Goal: Information Seeking & Learning: Learn about a topic

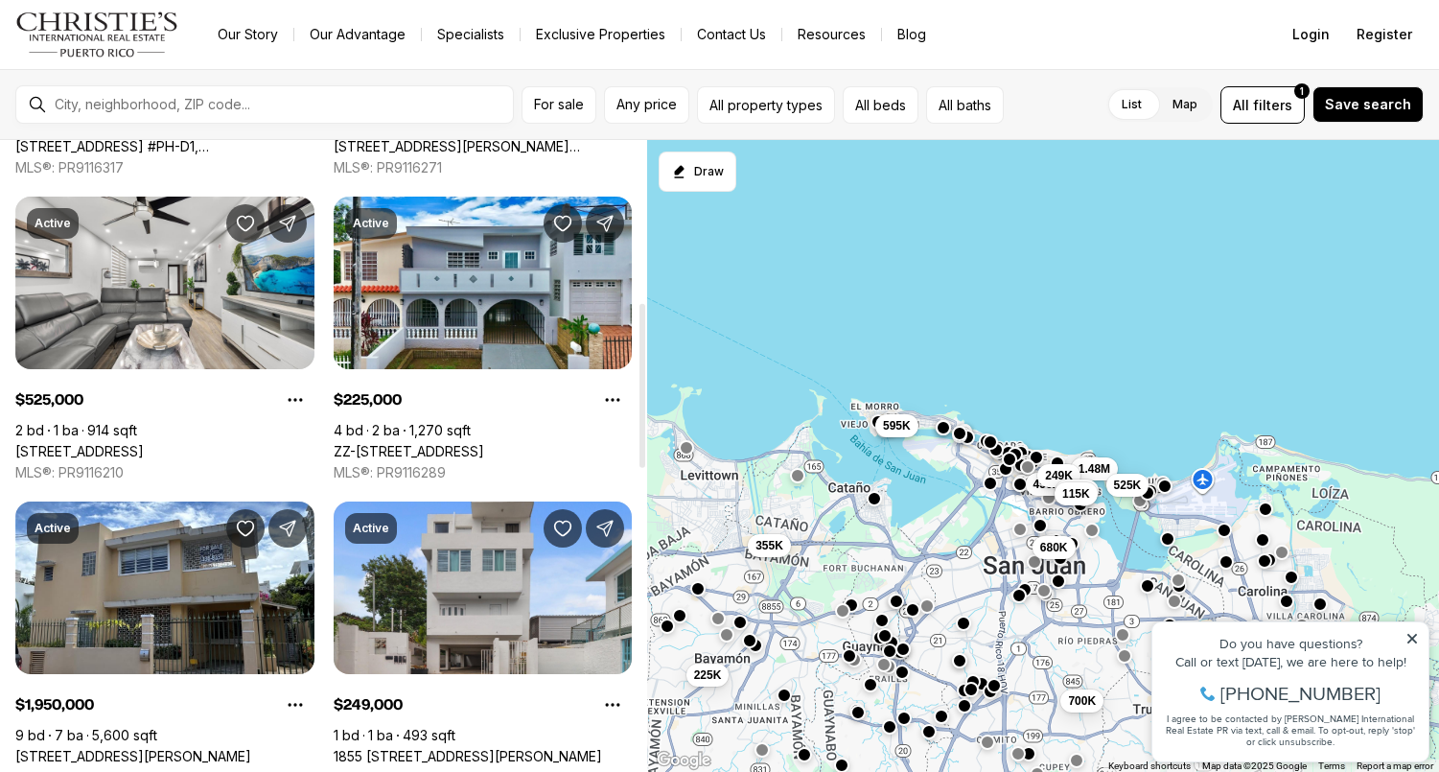
scroll to position [645, 0]
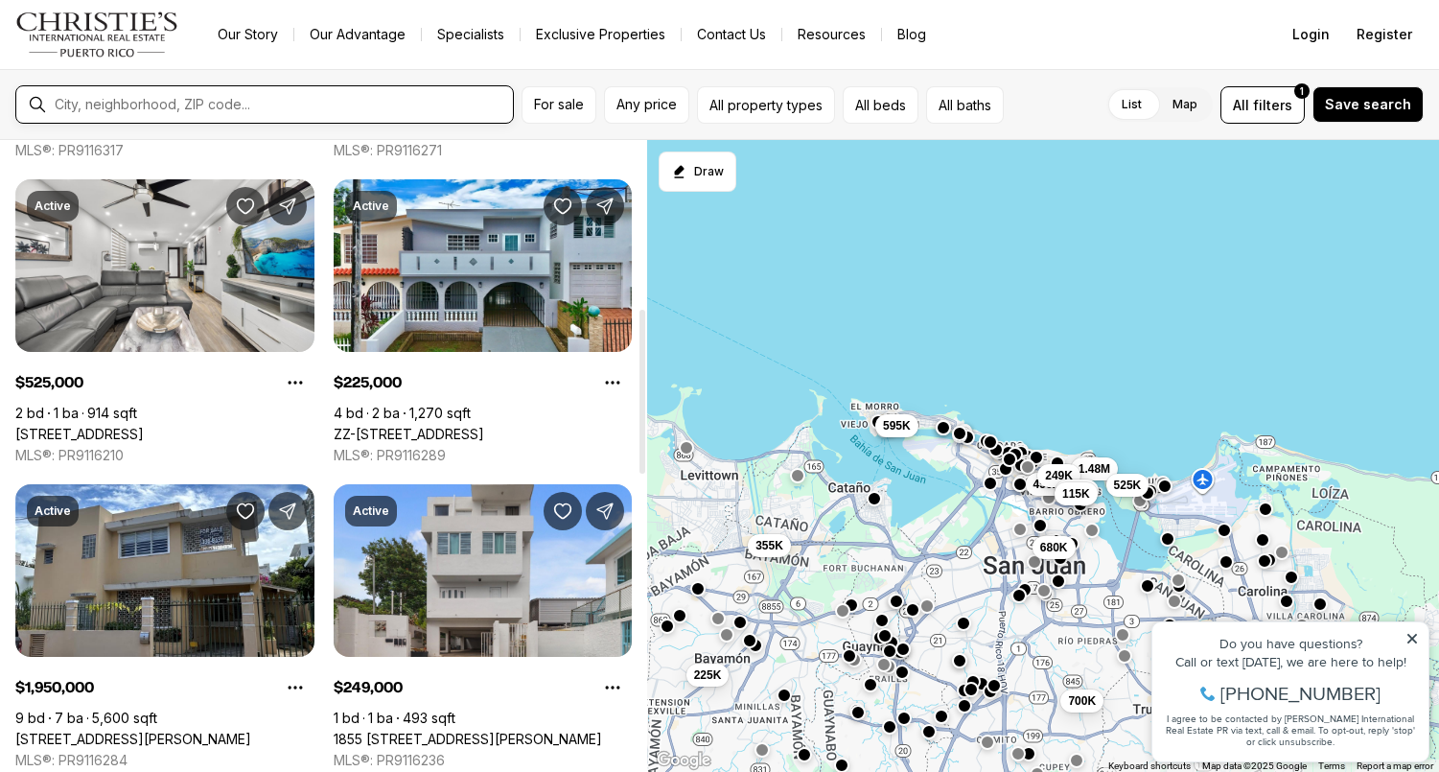
click at [280, 98] on input "text" at bounding box center [280, 104] width 451 height 15
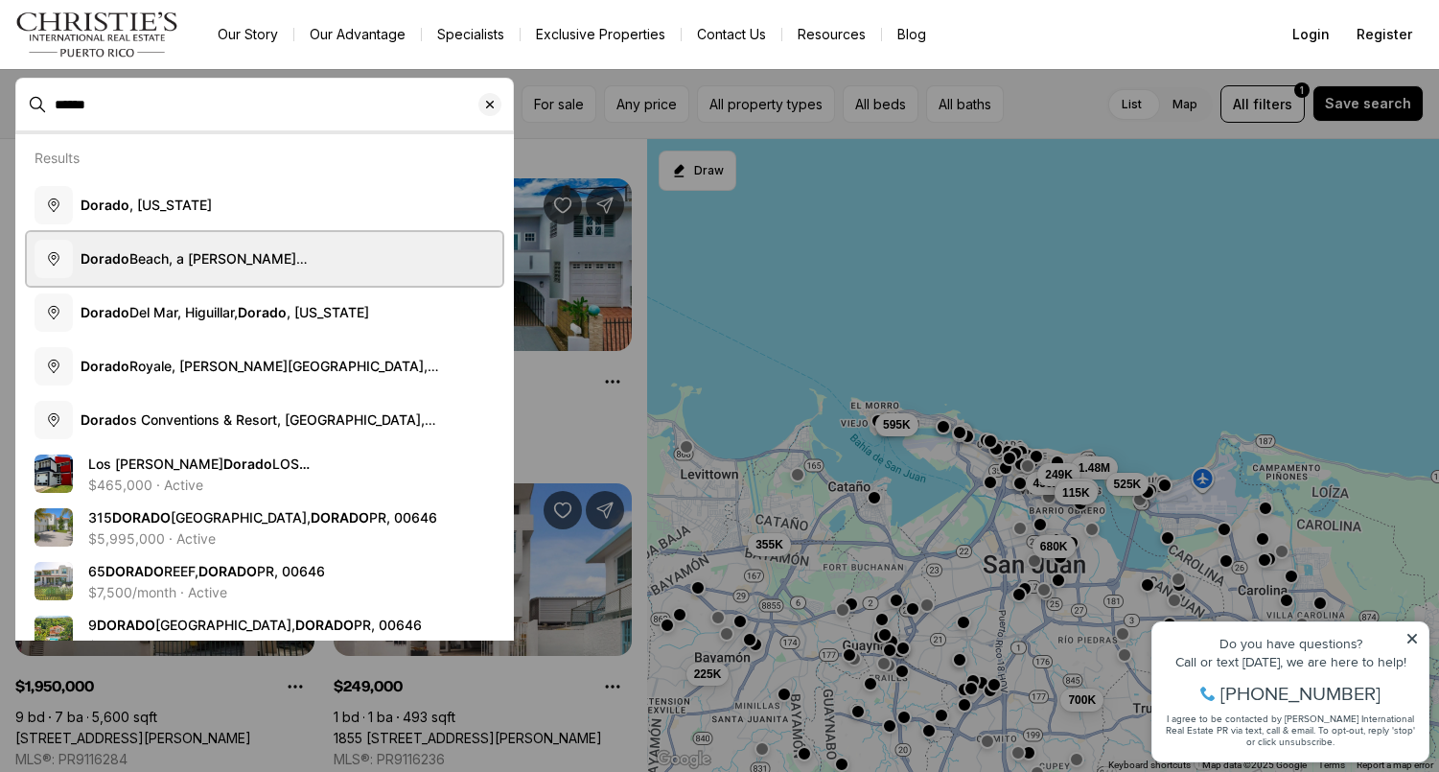
click at [169, 271] on button "Dorado Beach, a Ritz-Carlton Reserve, Dorado Beach Drive, Dorado , Puerto Rico" at bounding box center [265, 259] width 476 height 54
type input "**********"
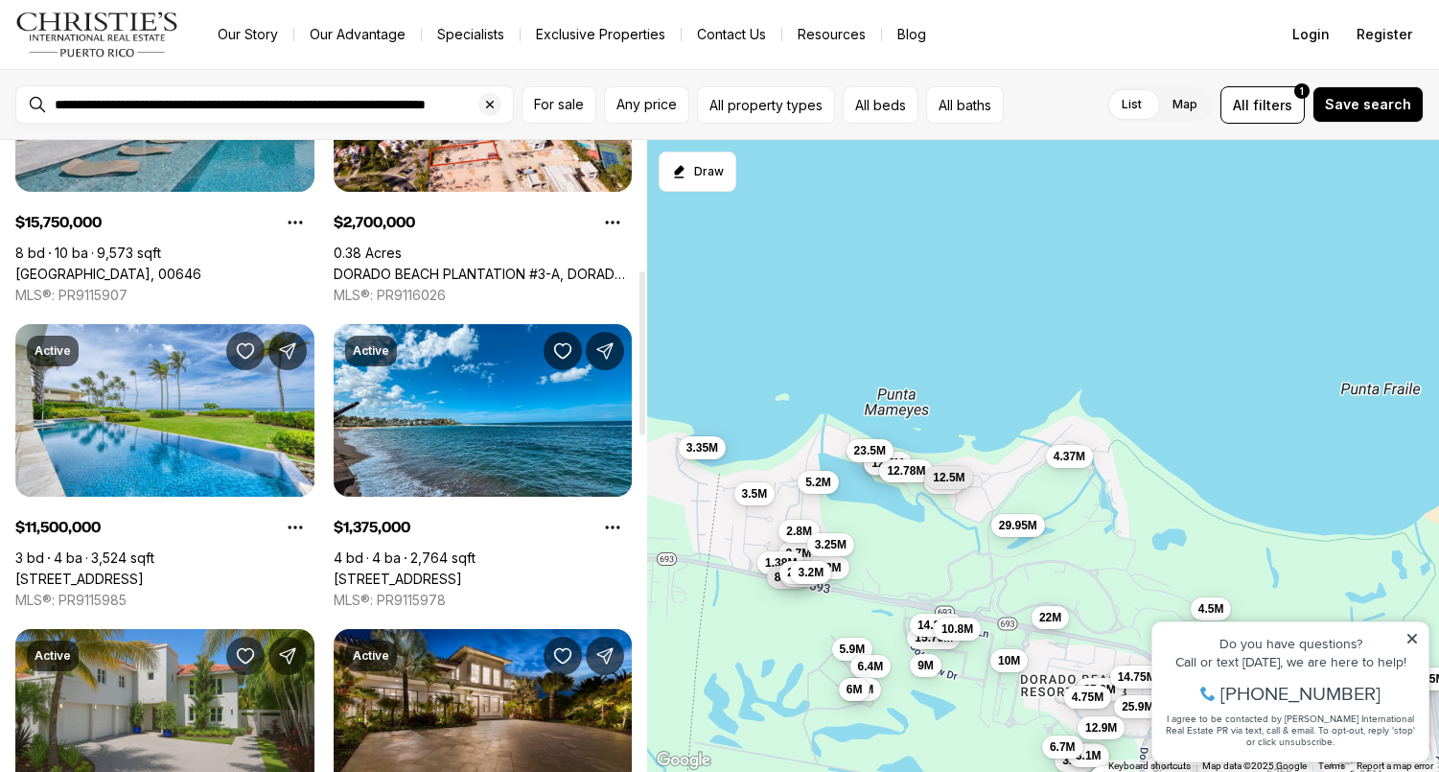
scroll to position [518, 0]
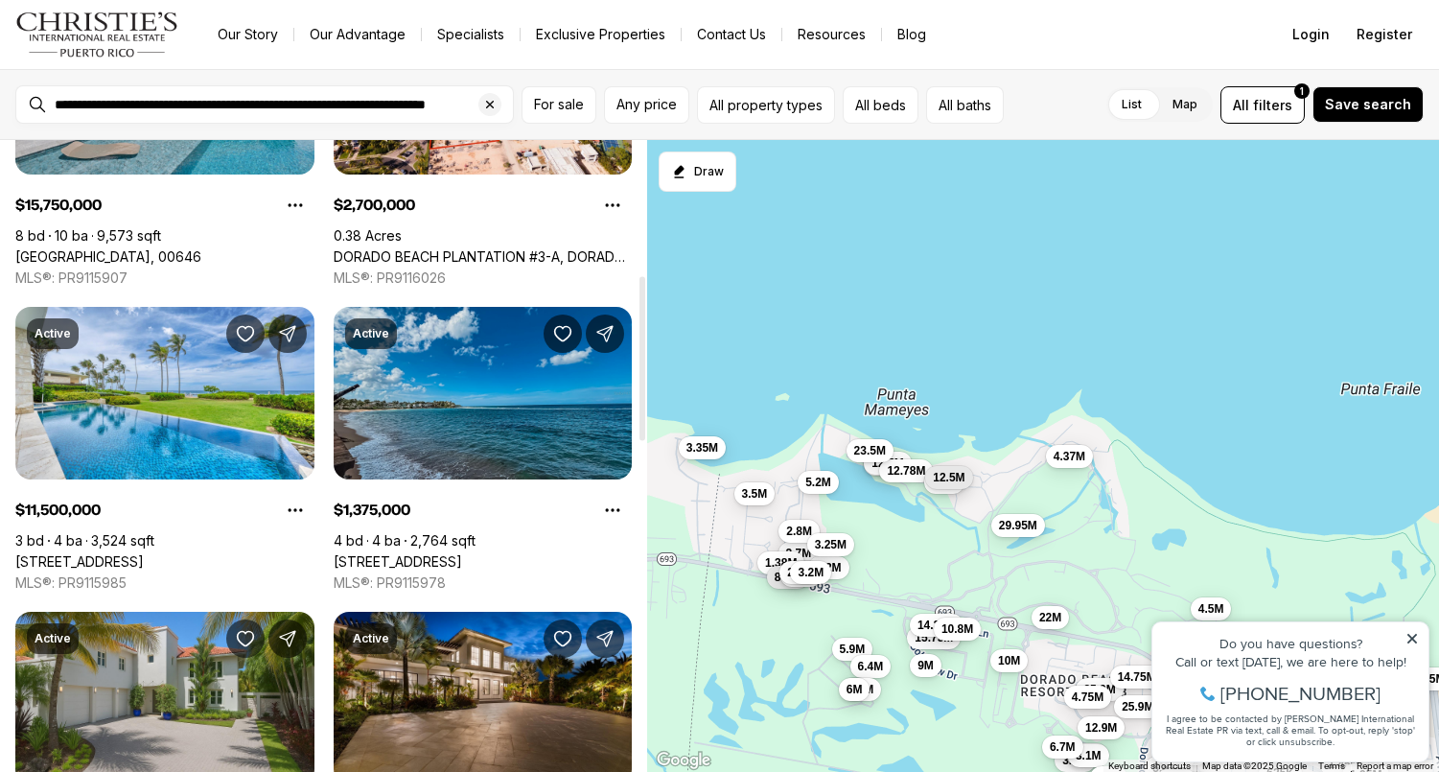
click at [462, 553] on link "[STREET_ADDRESS]" at bounding box center [398, 561] width 128 height 17
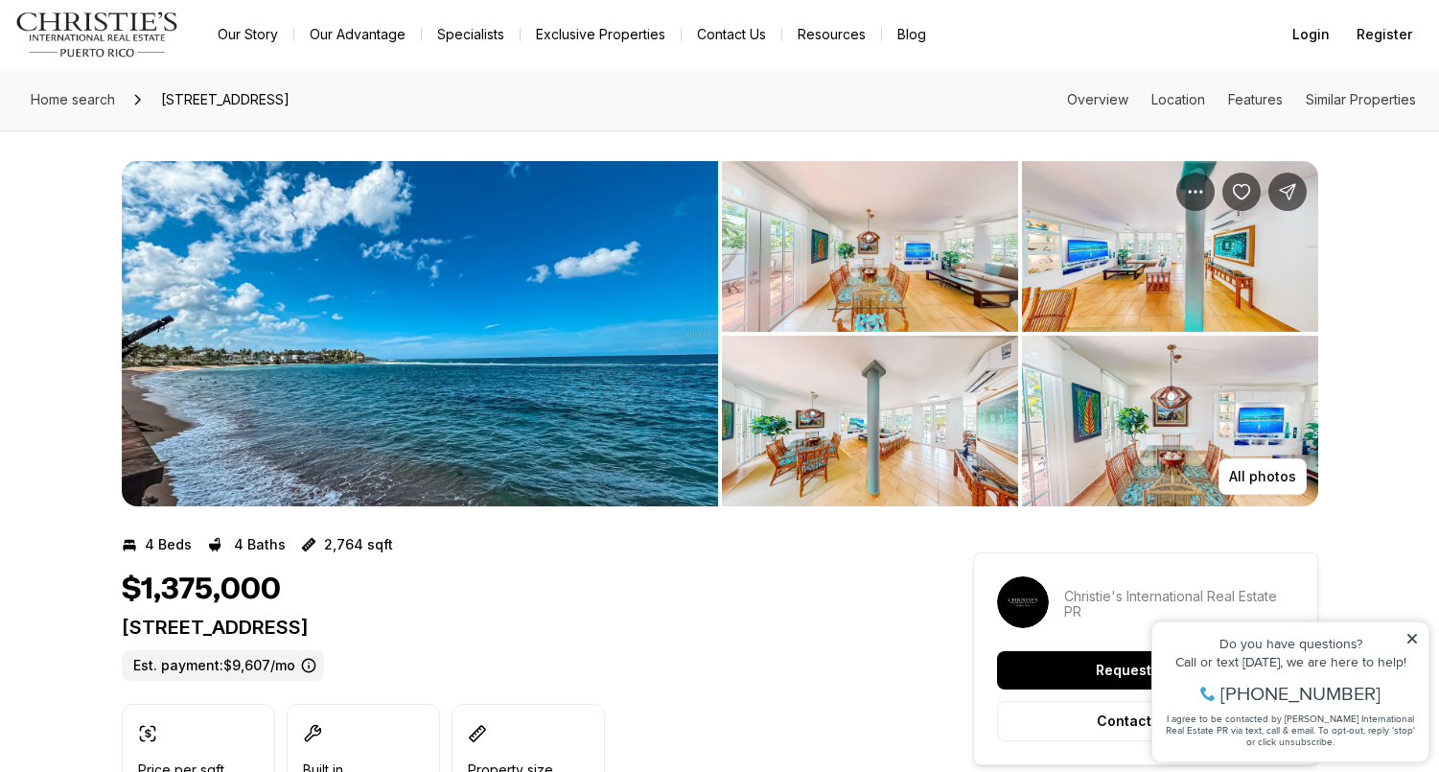
click at [940, 305] on img "View image gallery" at bounding box center [870, 246] width 296 height 171
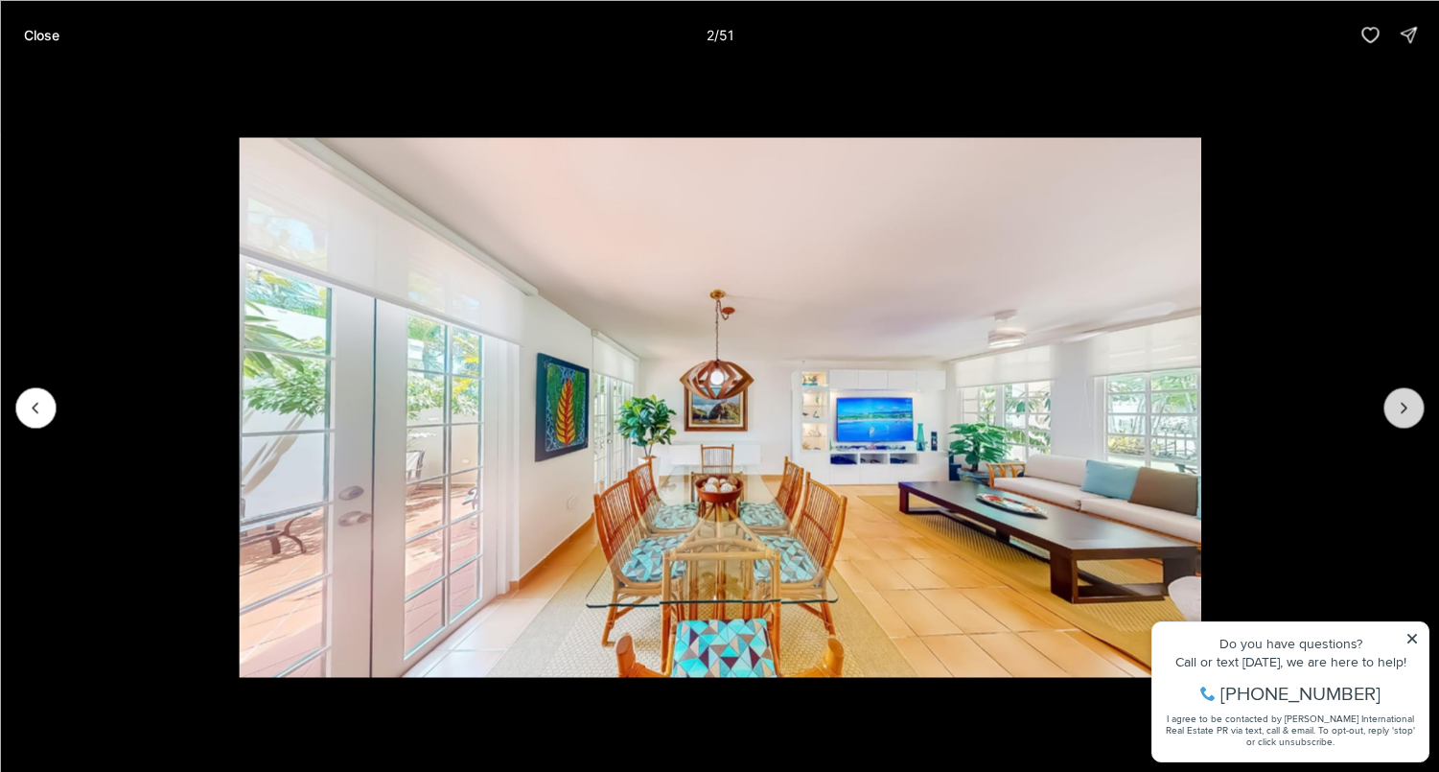
click at [1417, 407] on button "Next slide" at bounding box center [1404, 407] width 40 height 40
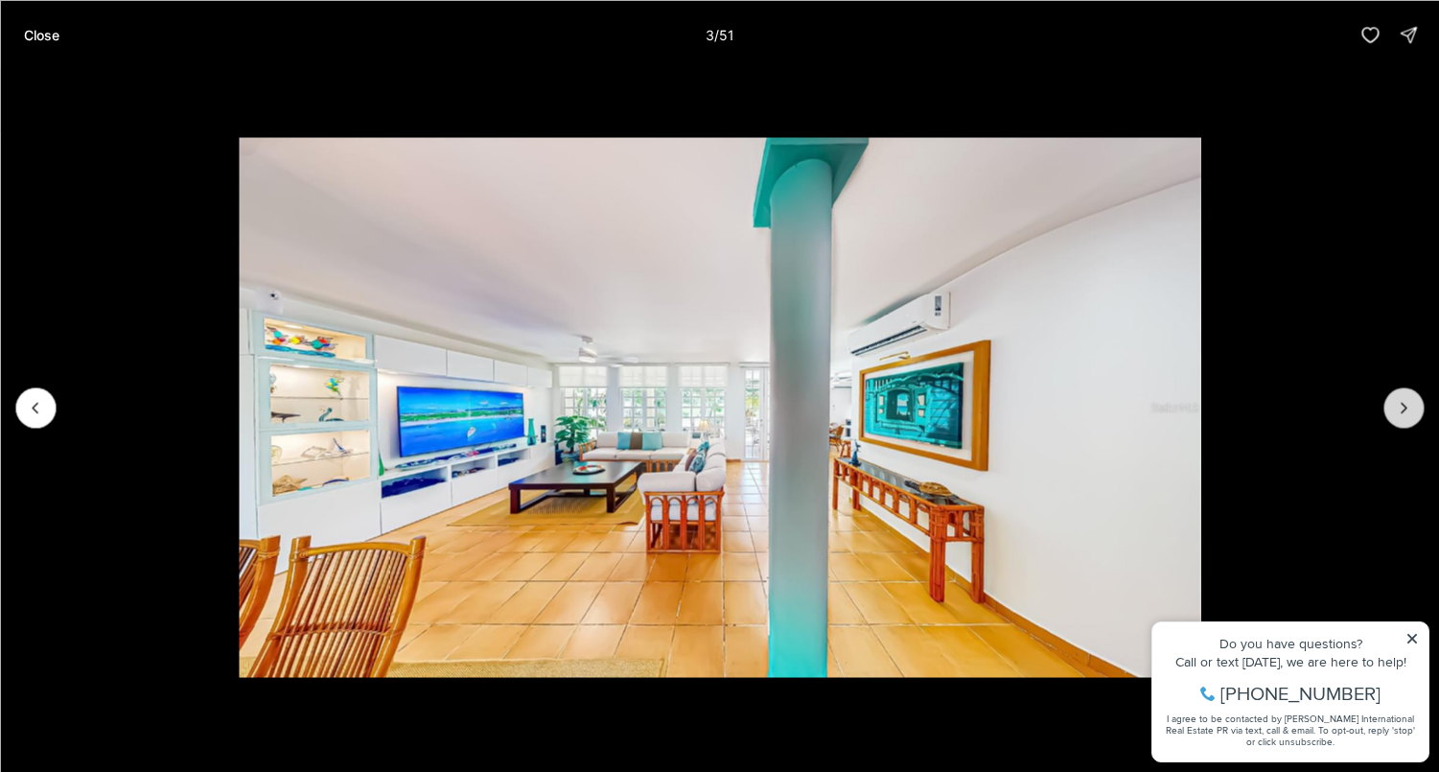
click at [1417, 407] on button "Next slide" at bounding box center [1404, 407] width 40 height 40
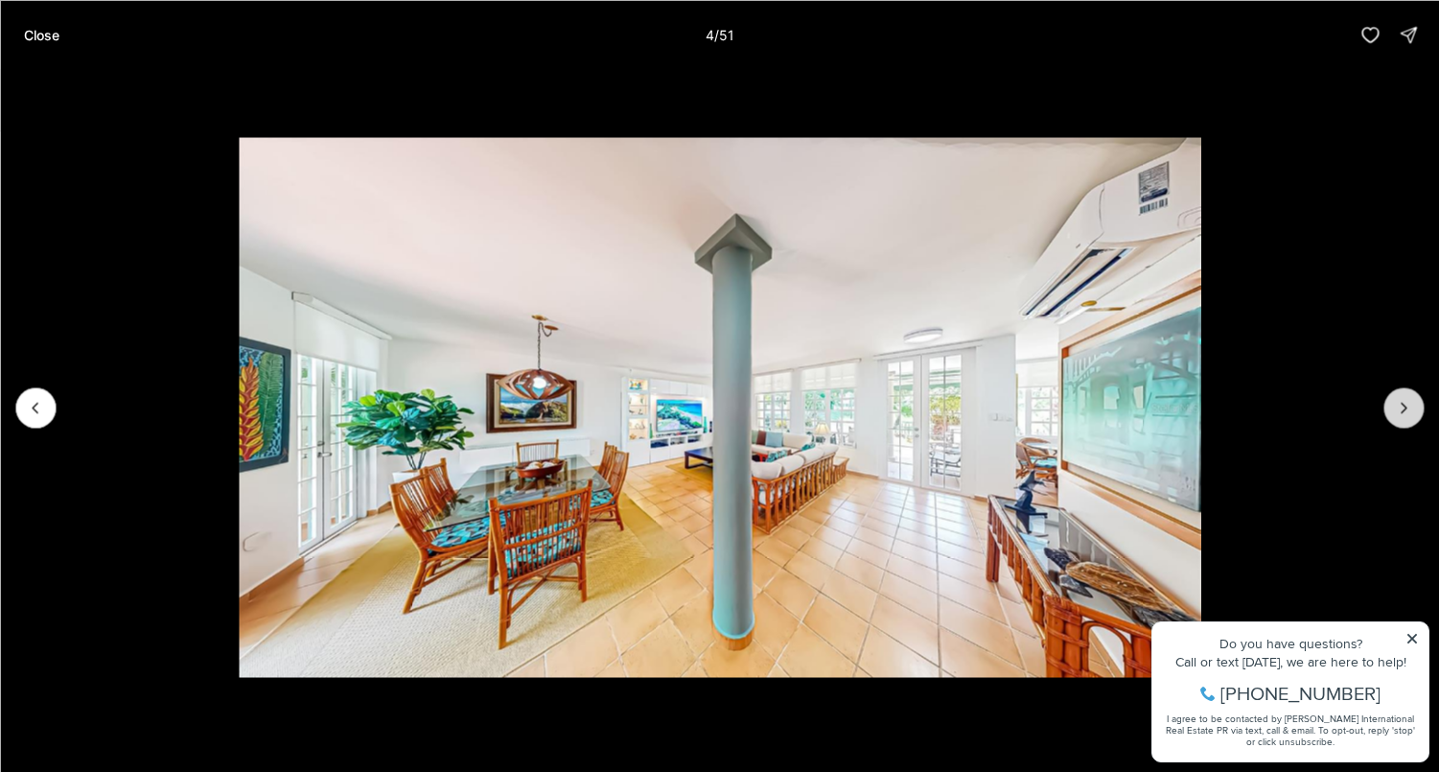
click at [1417, 407] on button "Next slide" at bounding box center [1404, 407] width 40 height 40
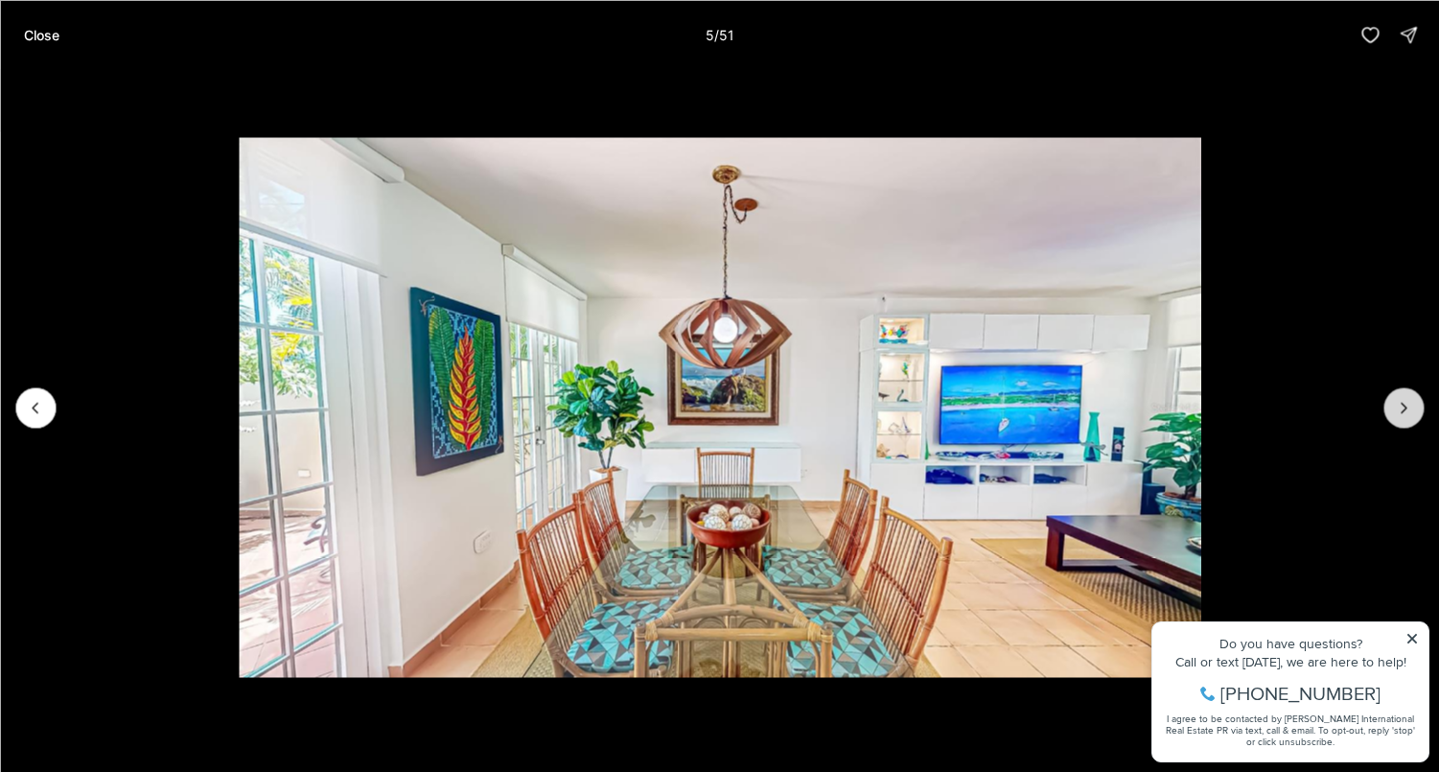
click at [1417, 407] on button "Next slide" at bounding box center [1404, 407] width 40 height 40
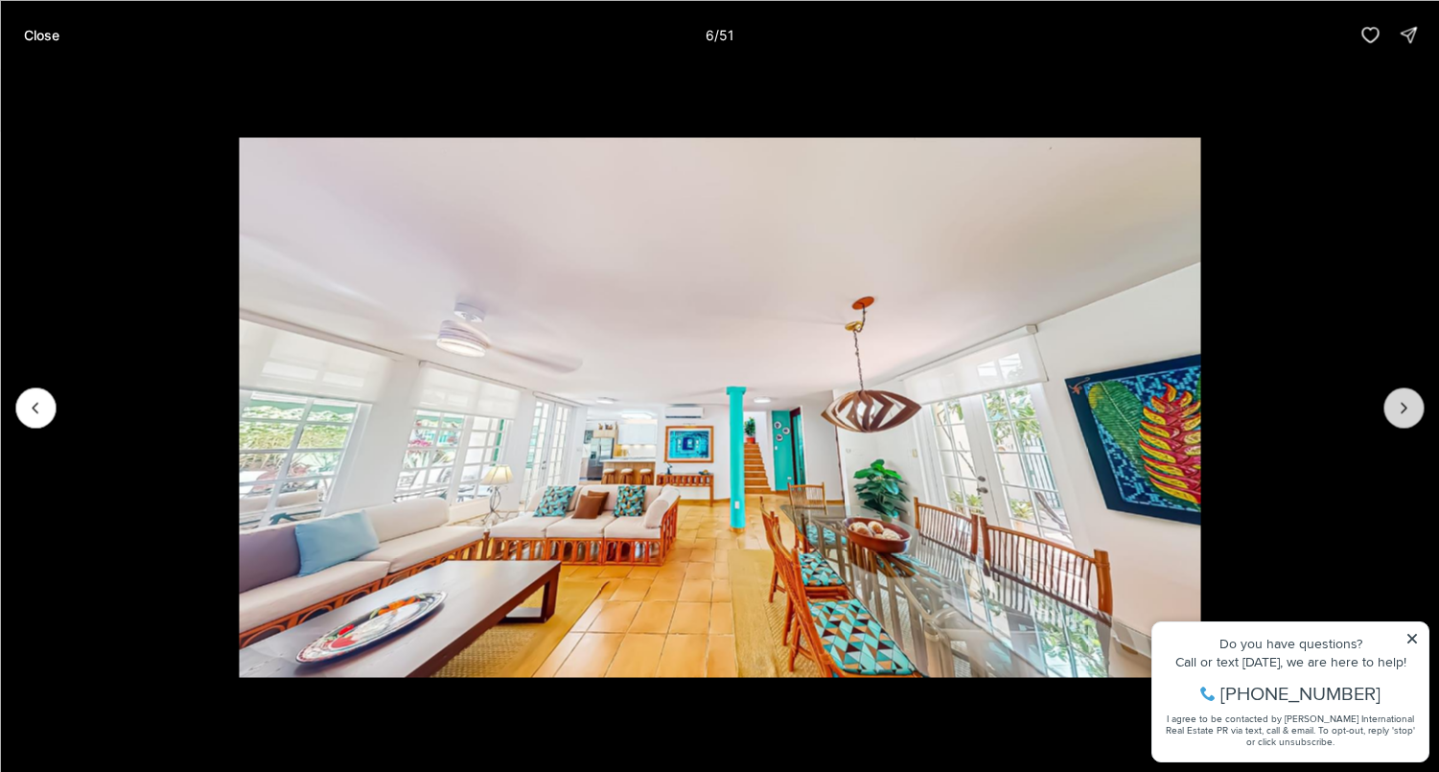
click at [1417, 407] on button "Next slide" at bounding box center [1404, 407] width 40 height 40
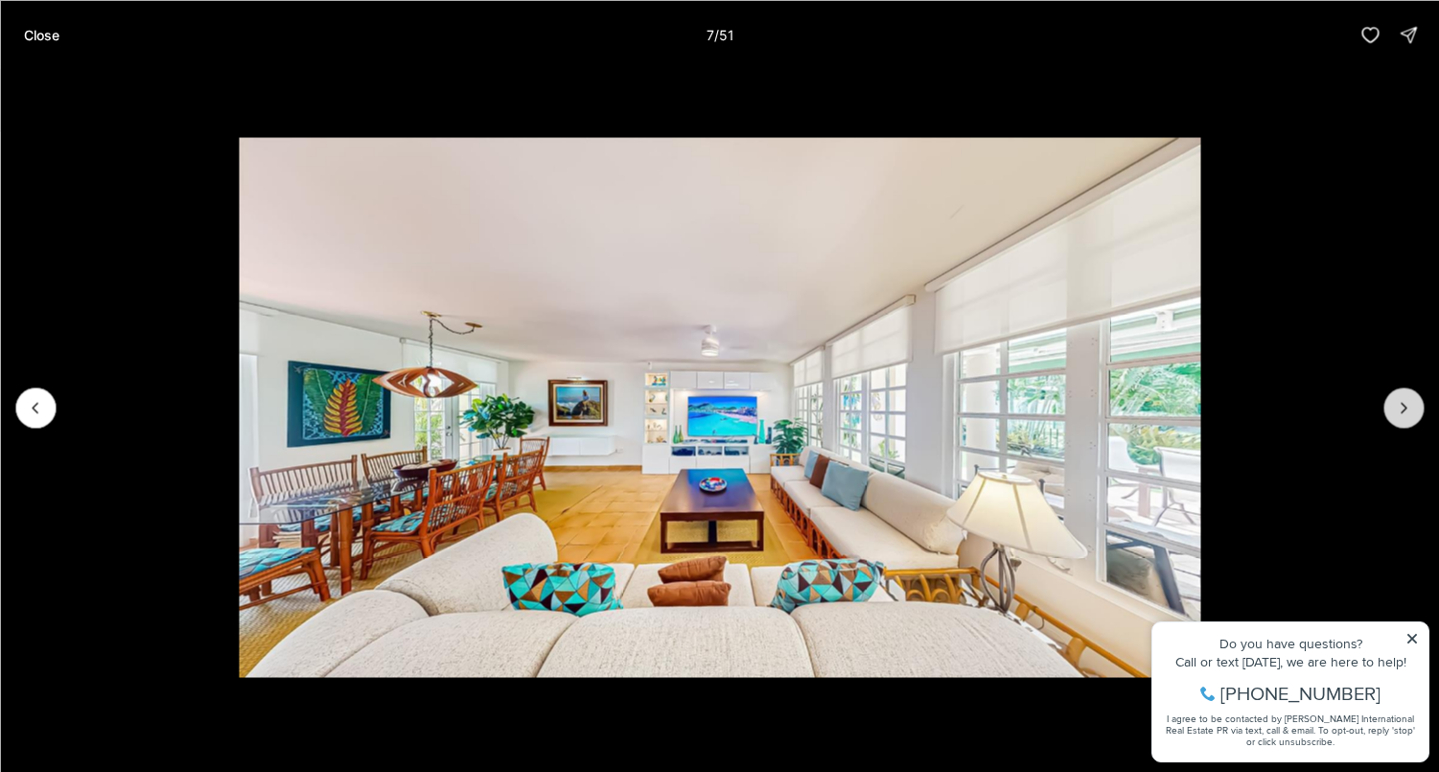
click at [1417, 407] on button "Next slide" at bounding box center [1404, 407] width 40 height 40
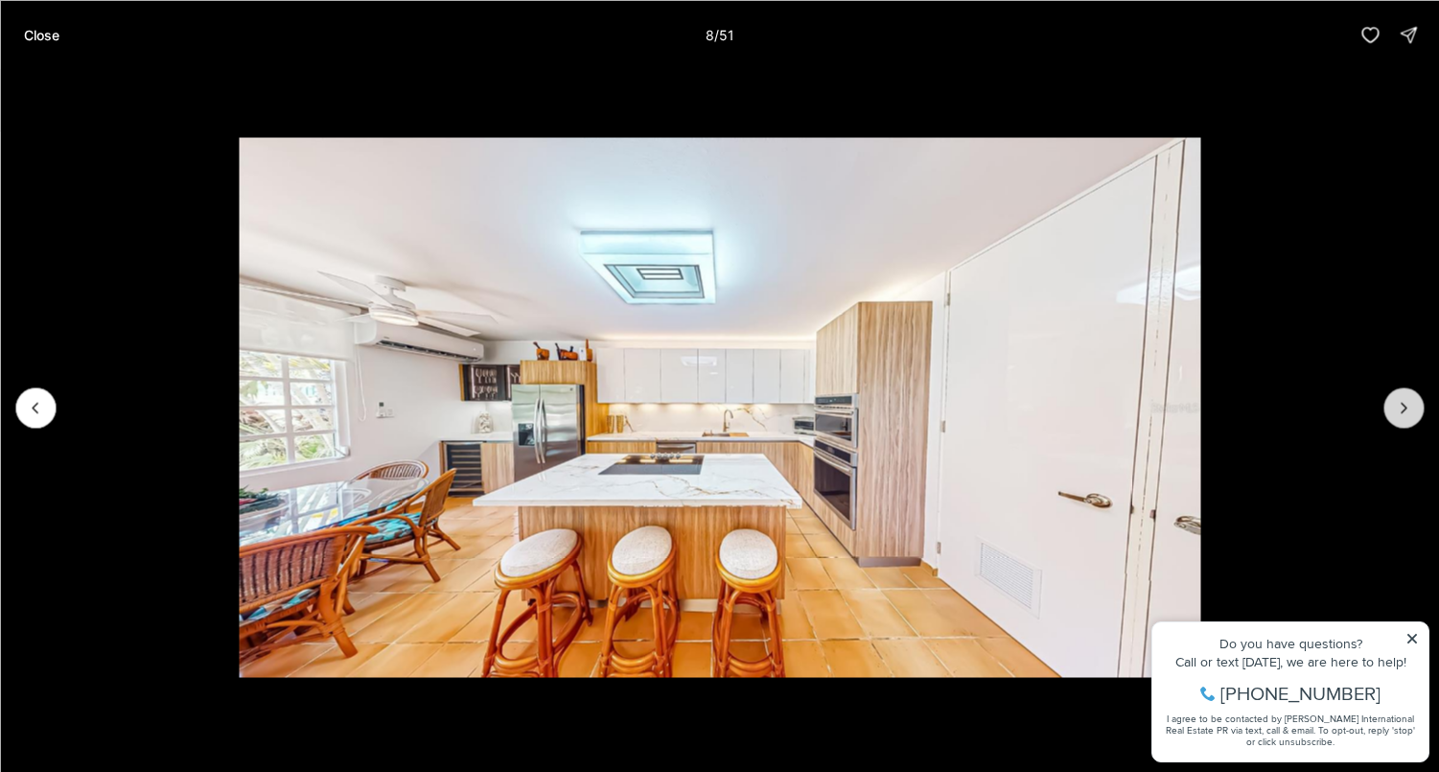
click at [1417, 407] on button "Next slide" at bounding box center [1404, 407] width 40 height 40
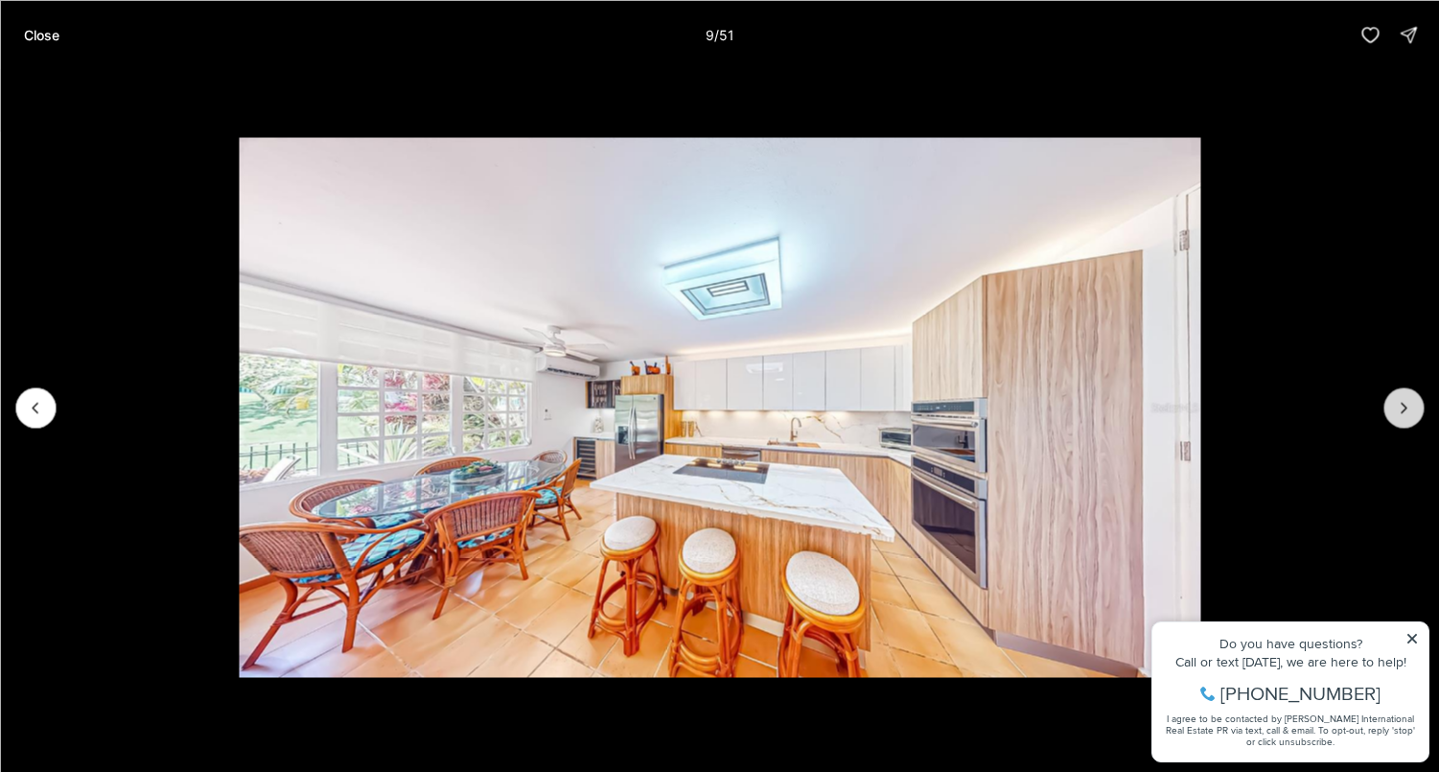
click at [1417, 407] on button "Next slide" at bounding box center [1404, 407] width 40 height 40
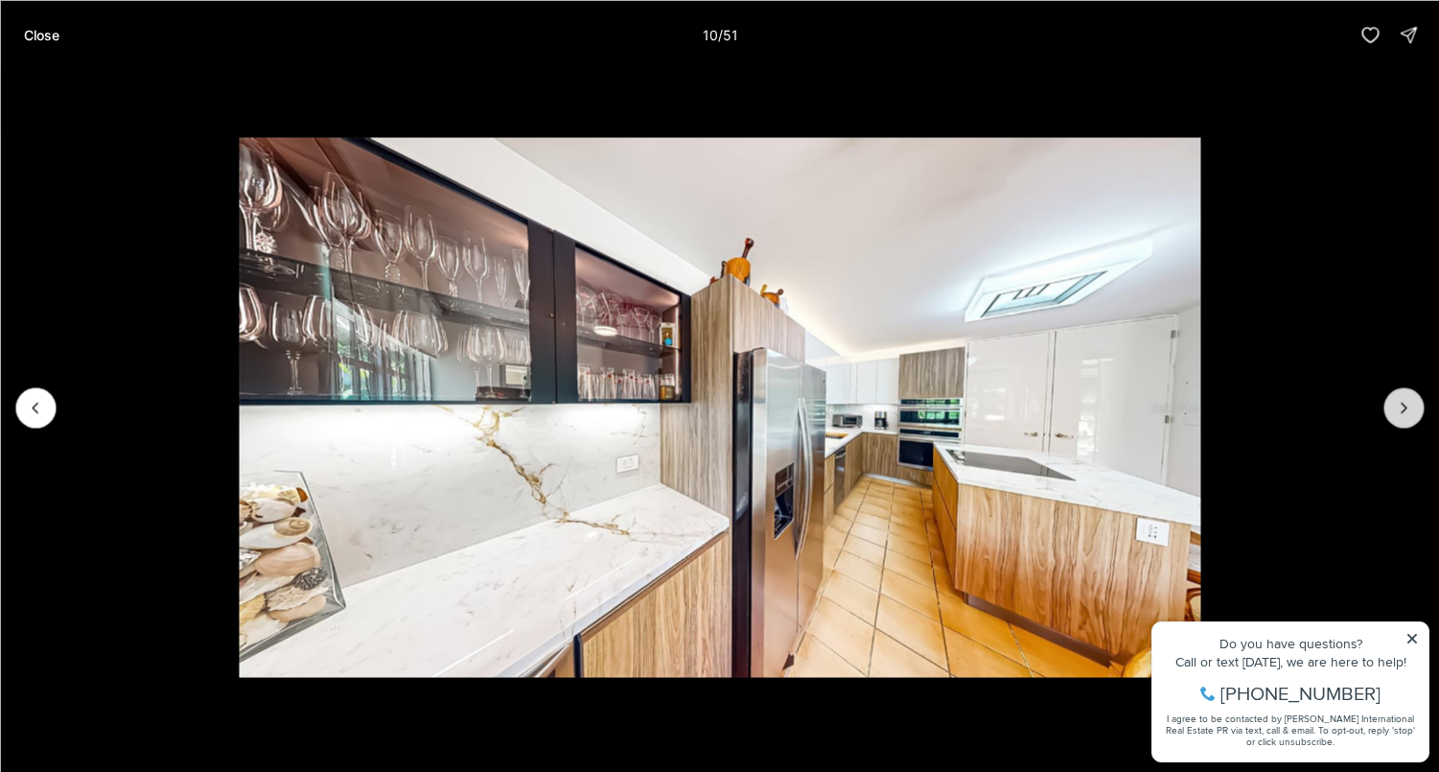
click at [1417, 407] on button "Next slide" at bounding box center [1404, 407] width 40 height 40
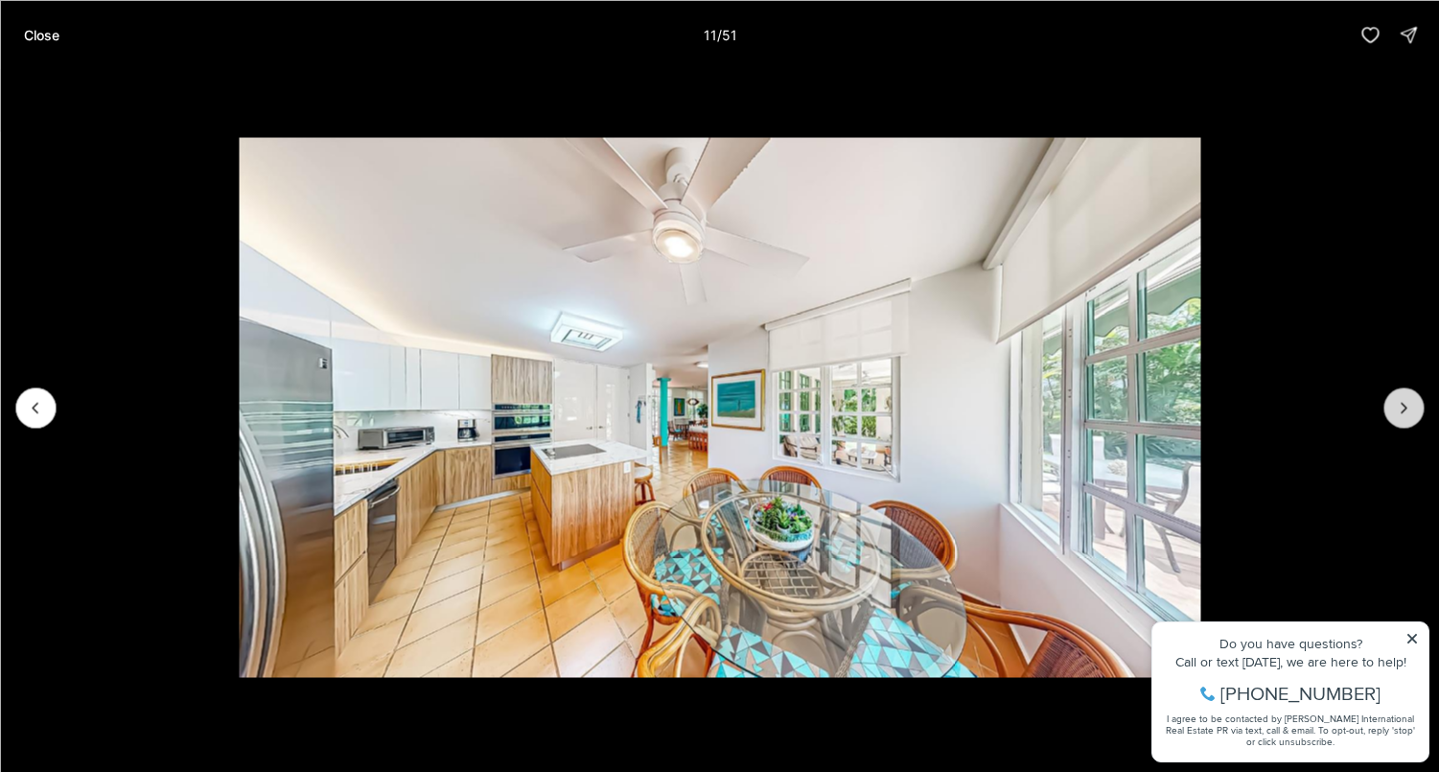
click at [1417, 407] on button "Next slide" at bounding box center [1404, 407] width 40 height 40
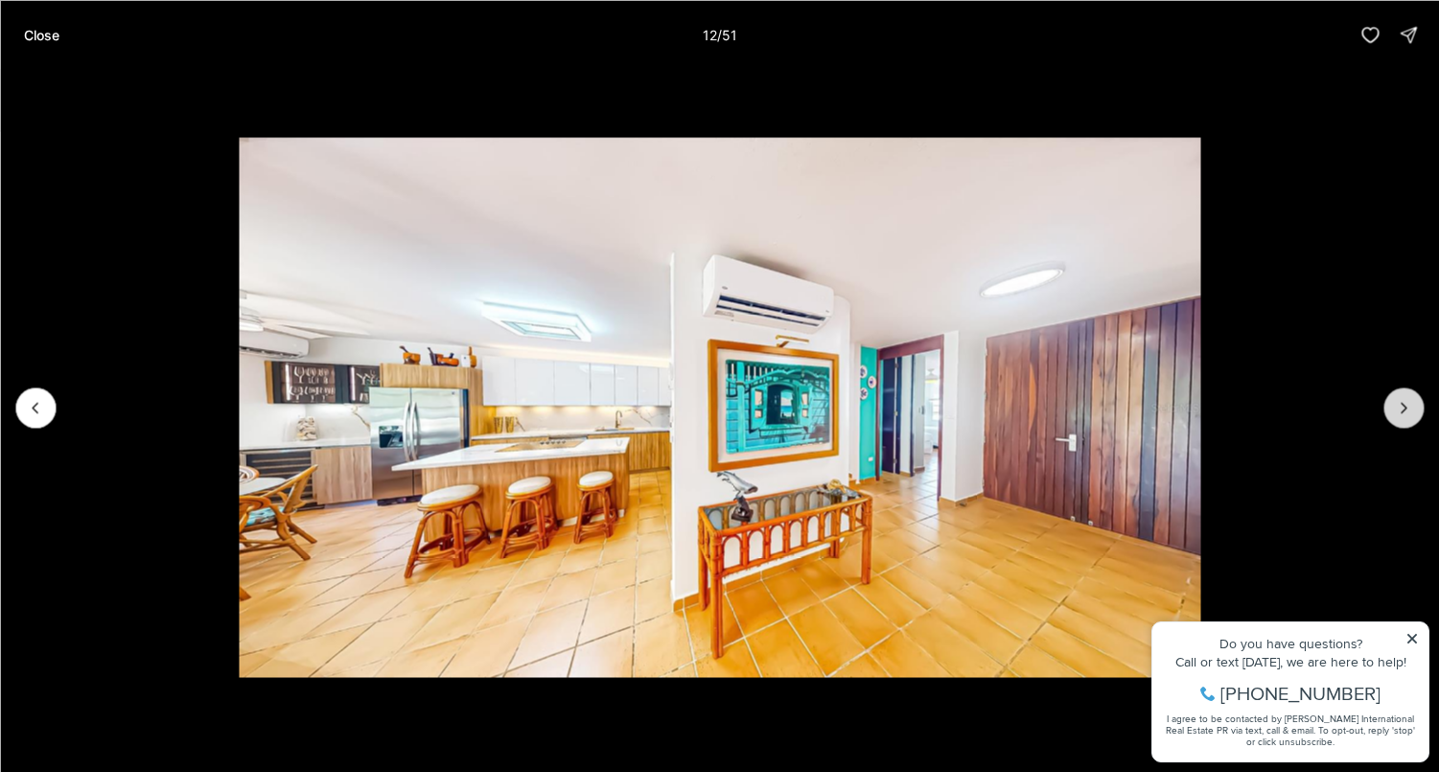
click at [1417, 407] on button "Next slide" at bounding box center [1404, 407] width 40 height 40
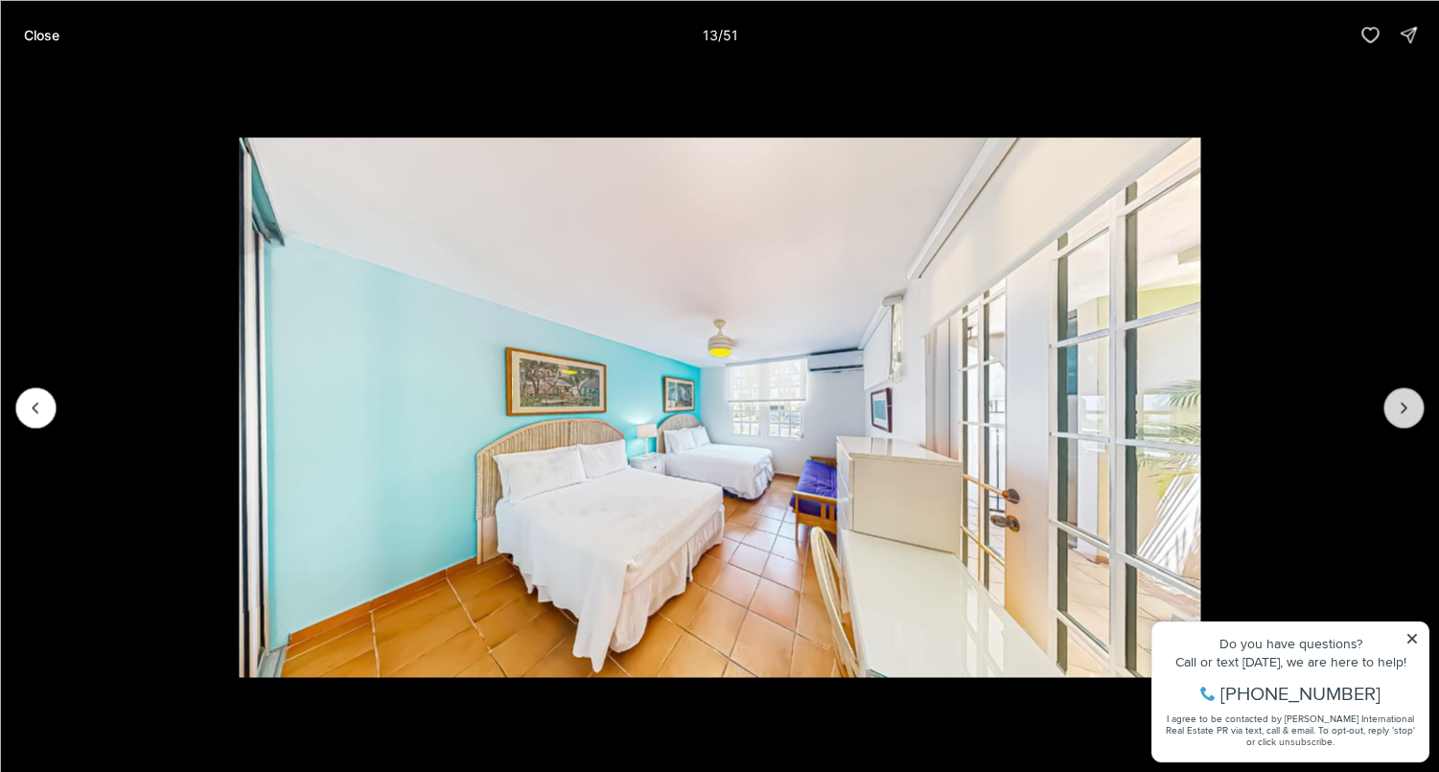
click at [1417, 407] on button "Next slide" at bounding box center [1404, 407] width 40 height 40
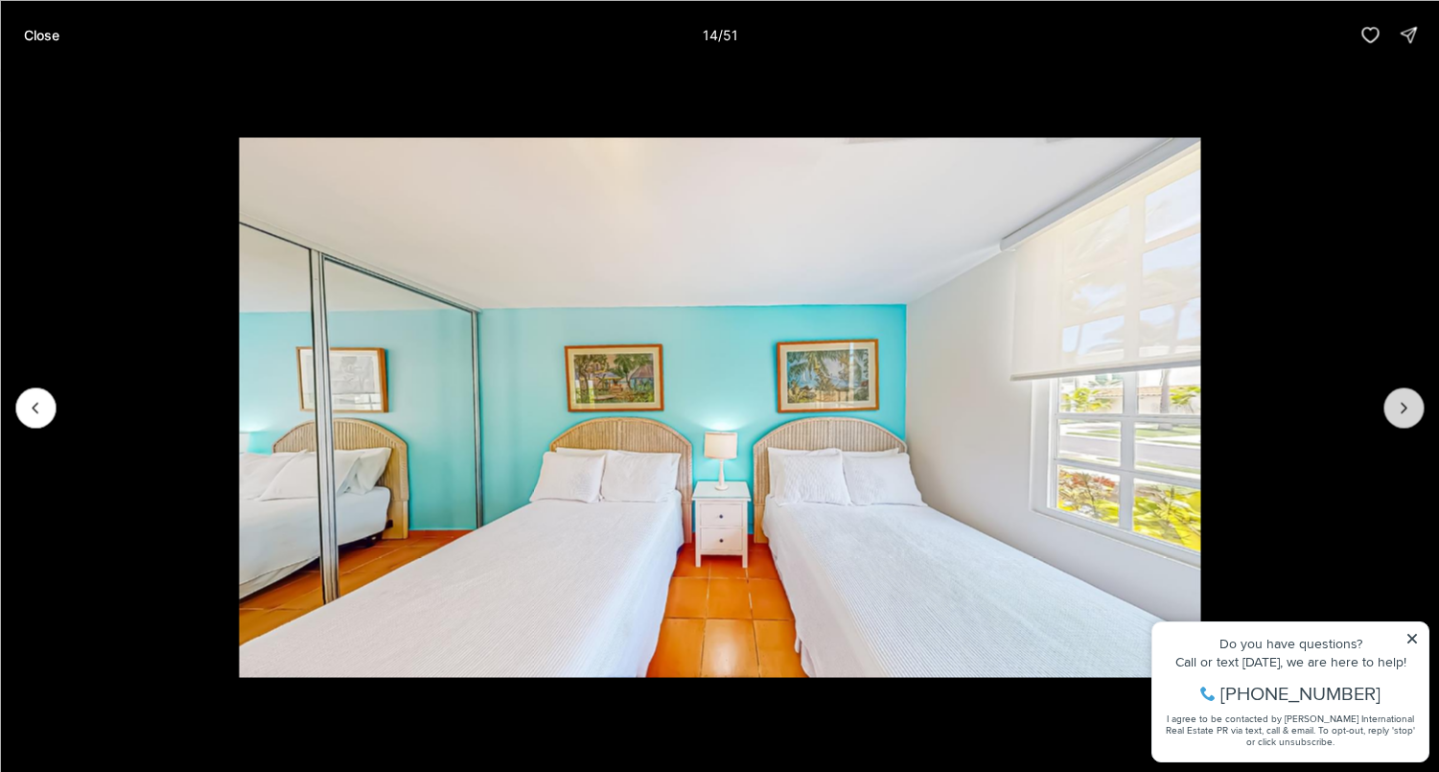
click at [1417, 407] on button "Next slide" at bounding box center [1404, 407] width 40 height 40
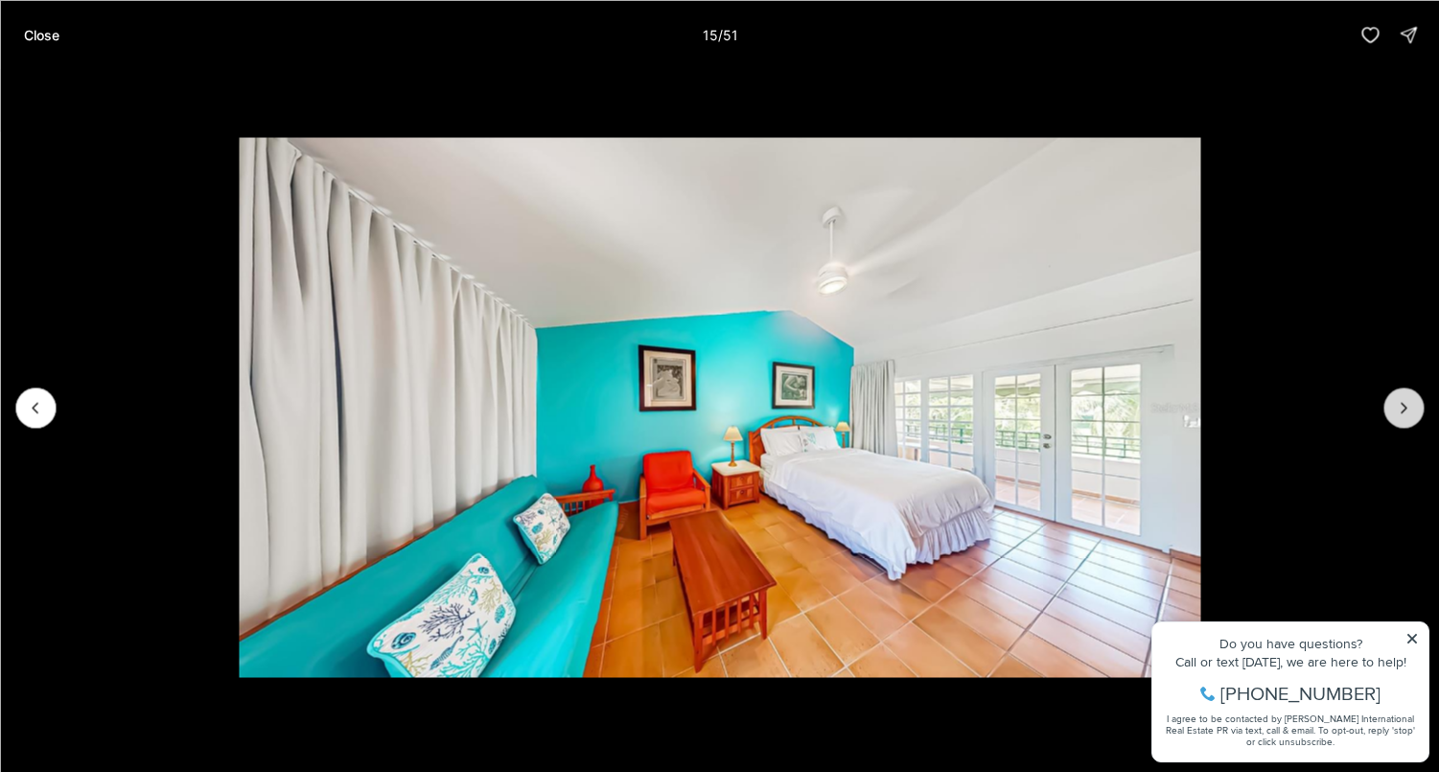
click at [1417, 407] on button "Next slide" at bounding box center [1404, 407] width 40 height 40
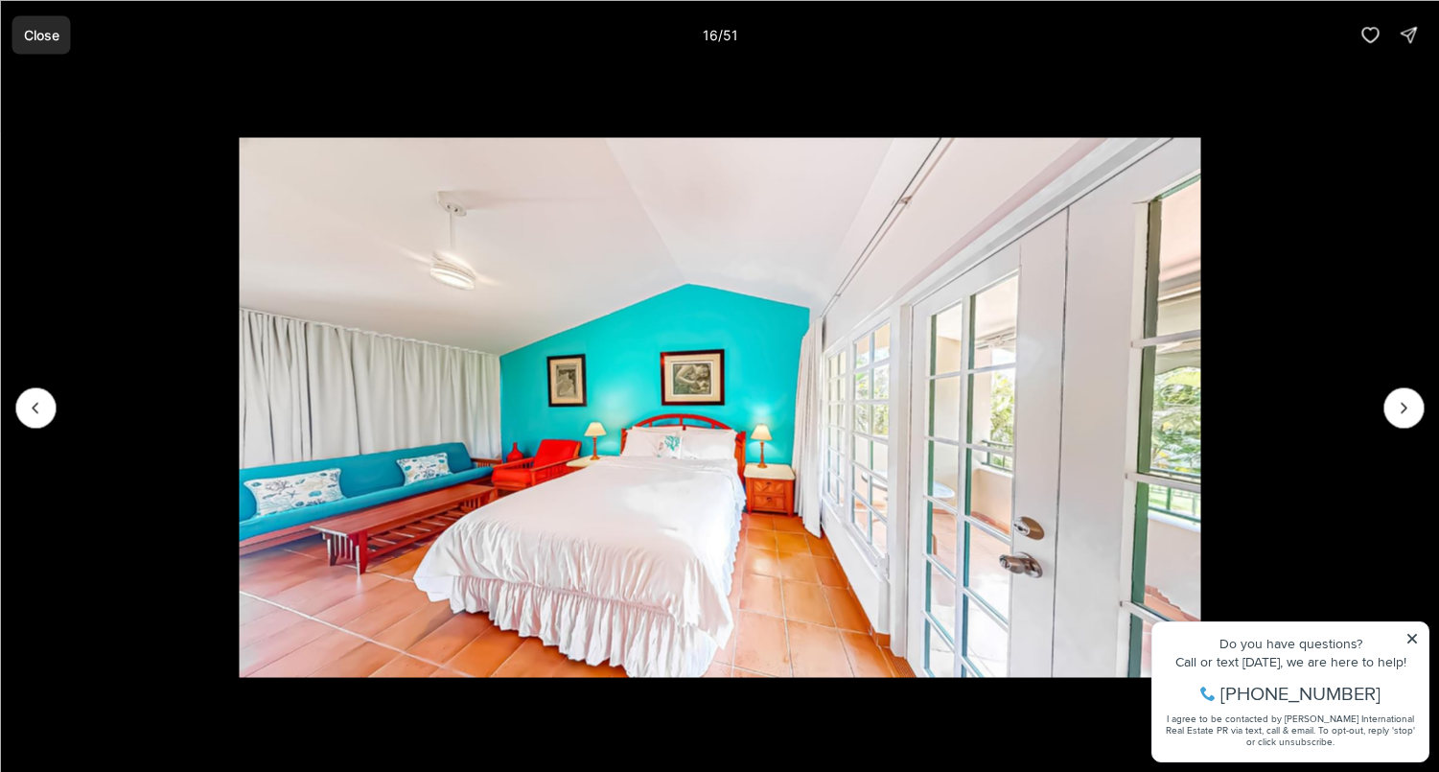
click at [44, 30] on p "Close" at bounding box center [40, 34] width 35 height 15
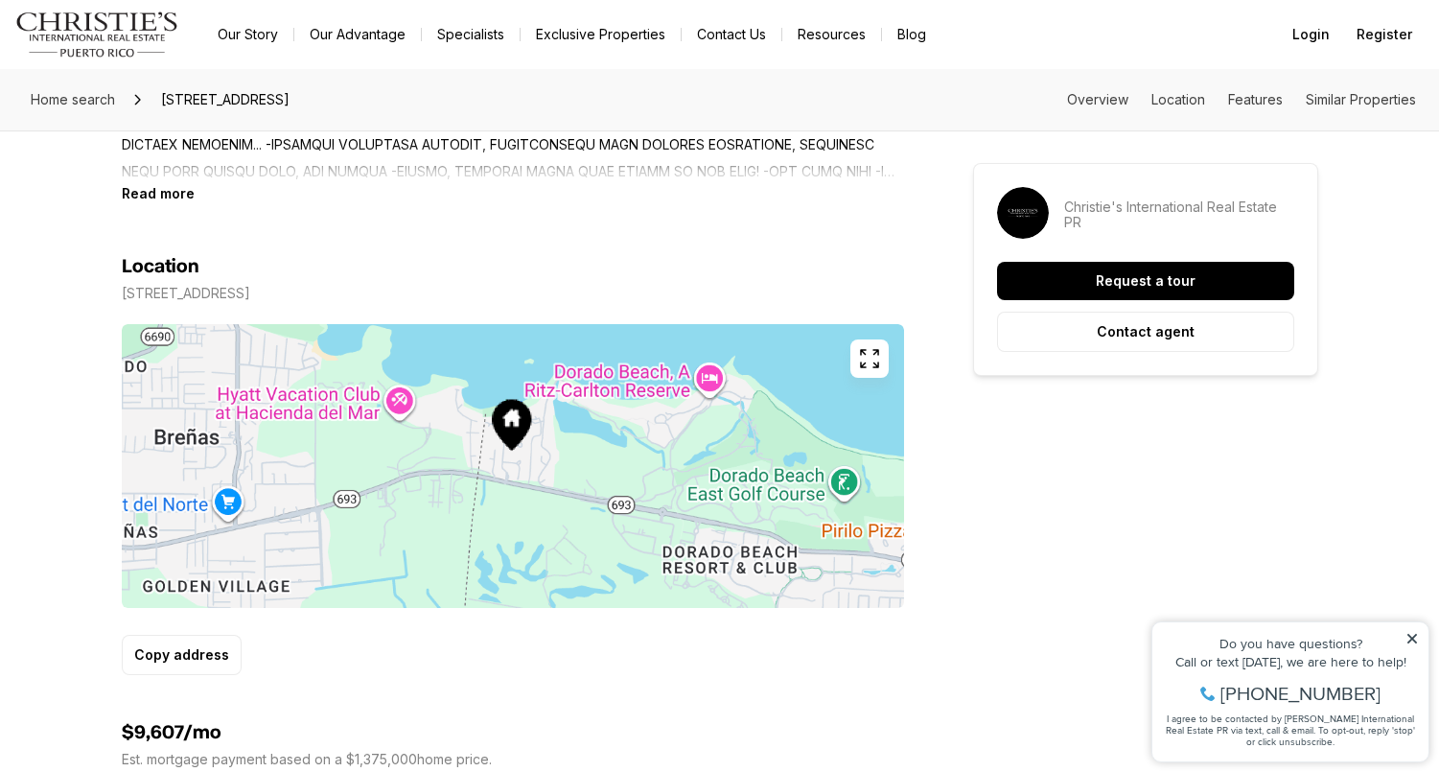
scroll to position [1008, 0]
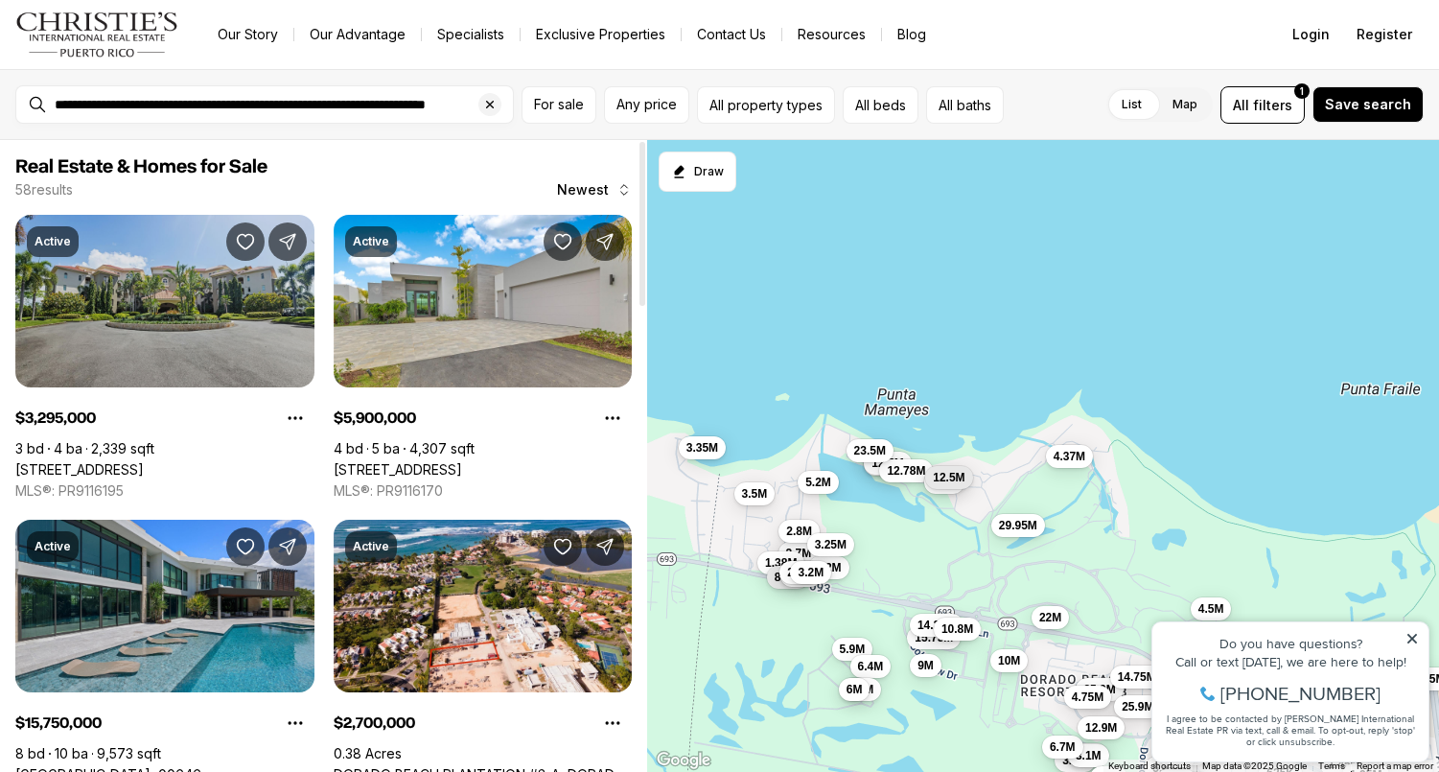
click at [144, 461] on link "[STREET_ADDRESS]" at bounding box center [79, 469] width 128 height 17
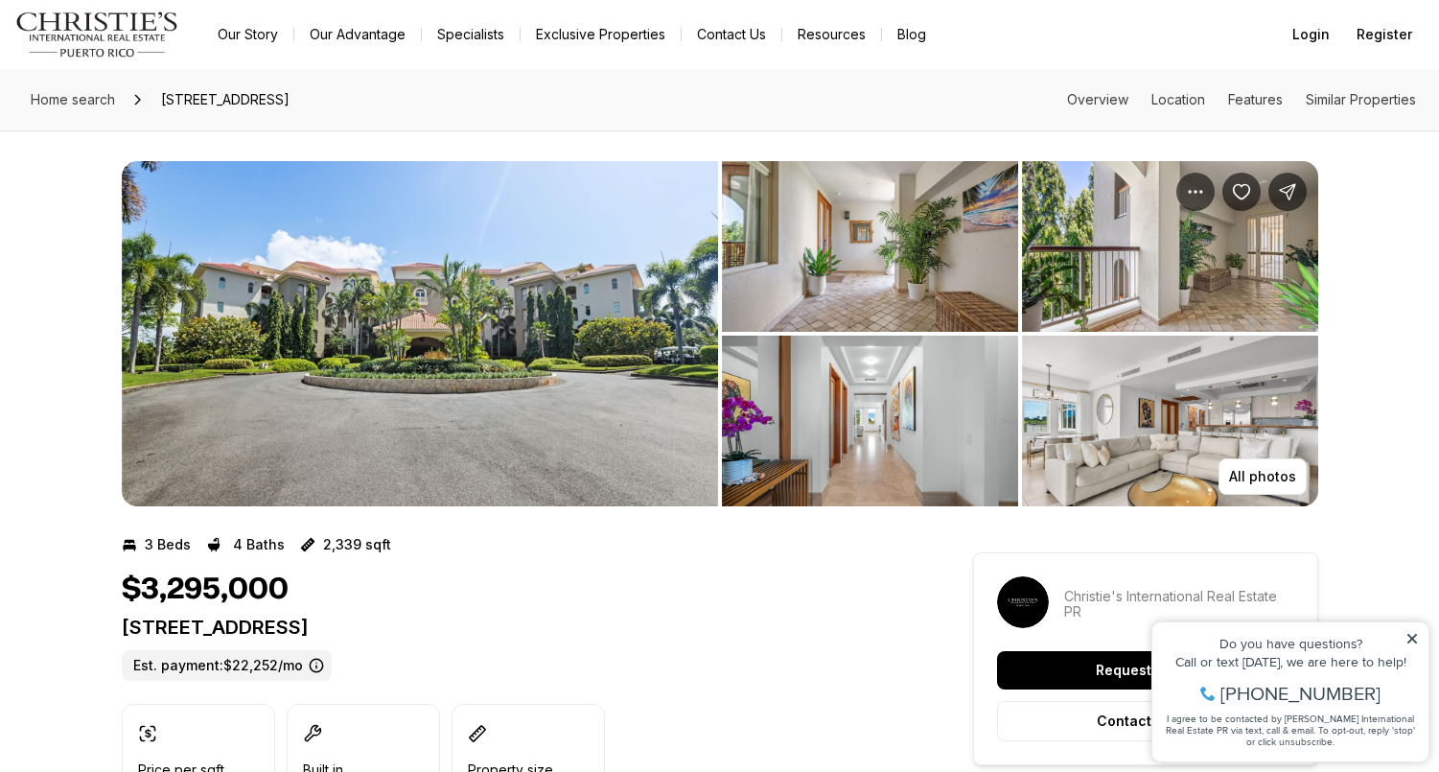
click at [1419, 636] on div "Do you have questions? Call or text today, we are here to help! 347-797-5825 I …" at bounding box center [1290, 691] width 276 height 139
click at [1407, 636] on icon at bounding box center [1412, 638] width 13 height 13
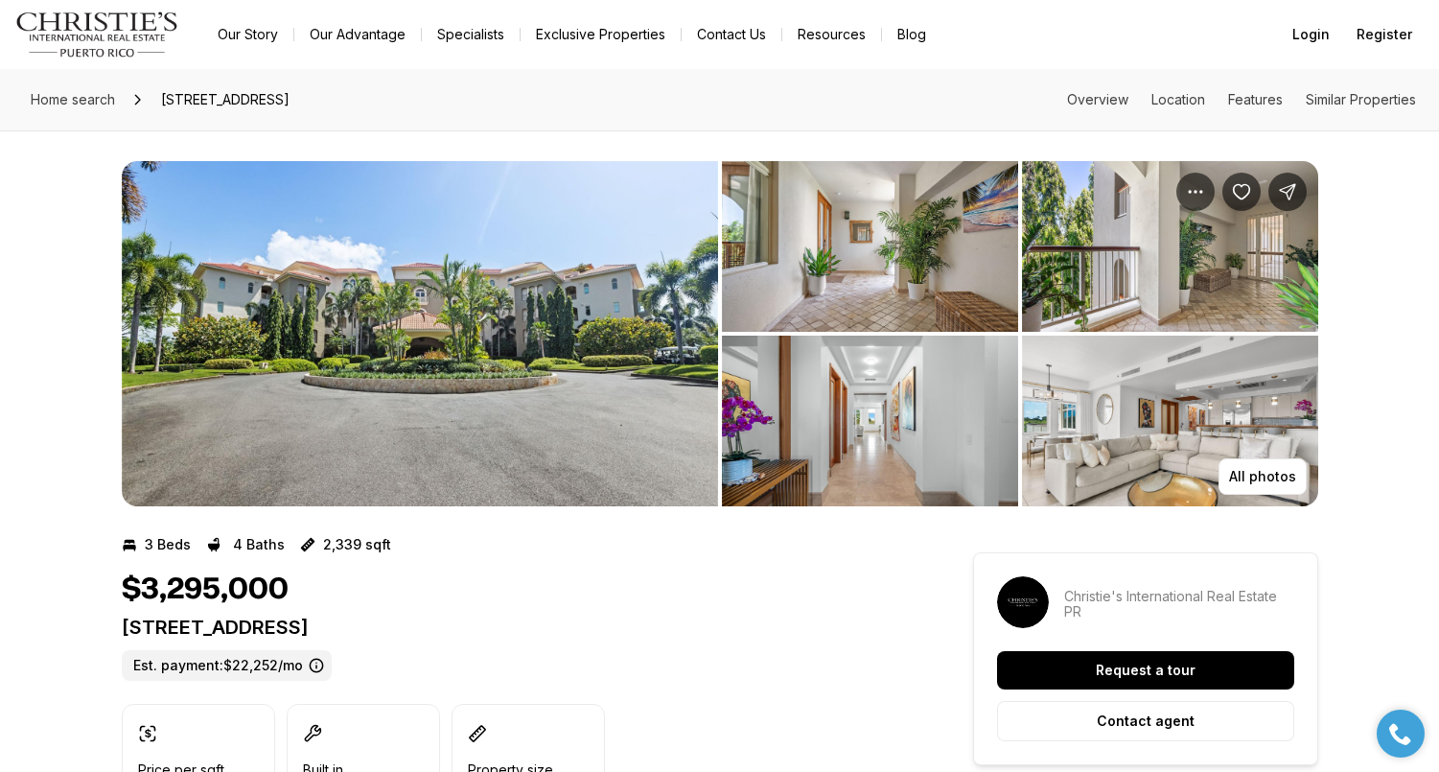
click at [450, 415] on img "View image gallery" at bounding box center [420, 333] width 596 height 345
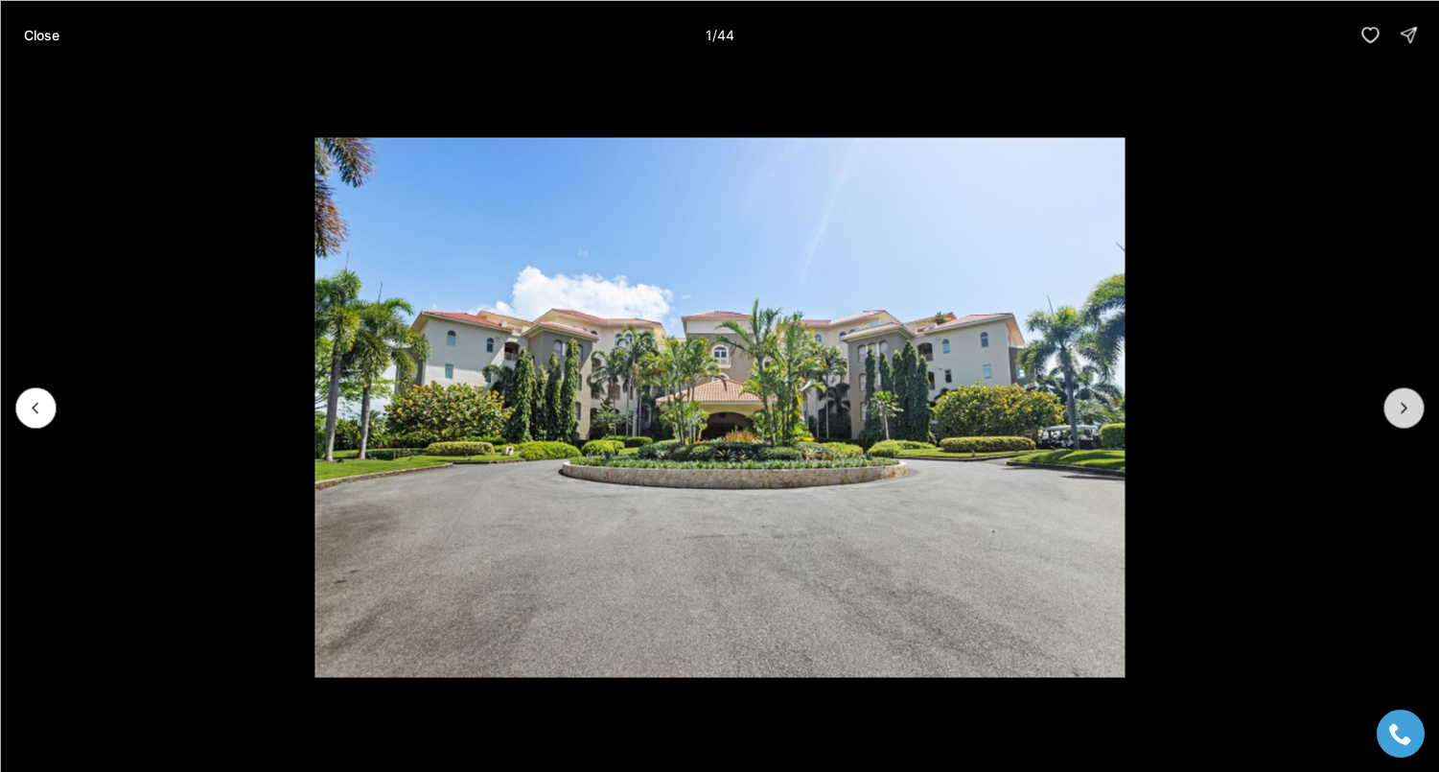
click at [1398, 405] on icon "Next slide" at bounding box center [1403, 407] width 19 height 19
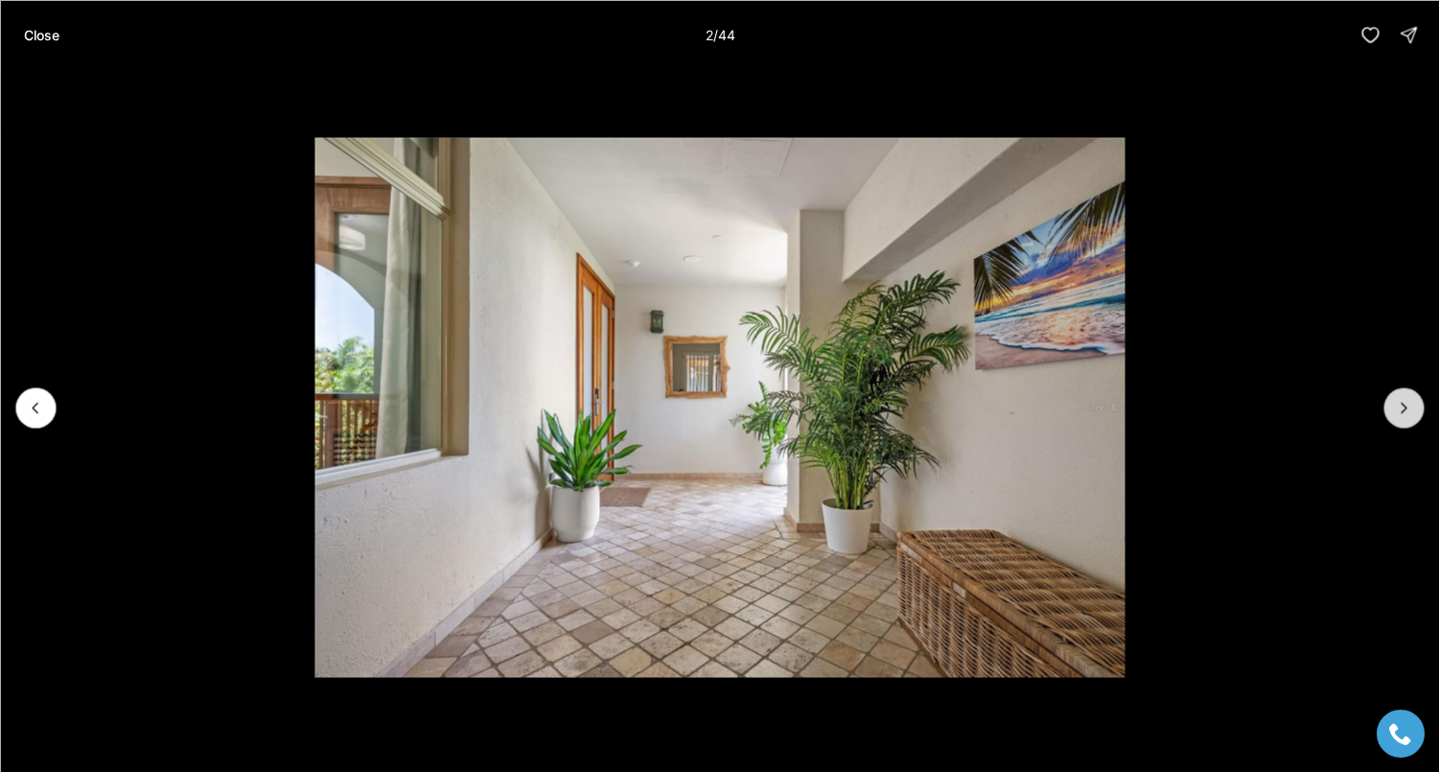
click at [1398, 405] on icon "Next slide" at bounding box center [1403, 407] width 19 height 19
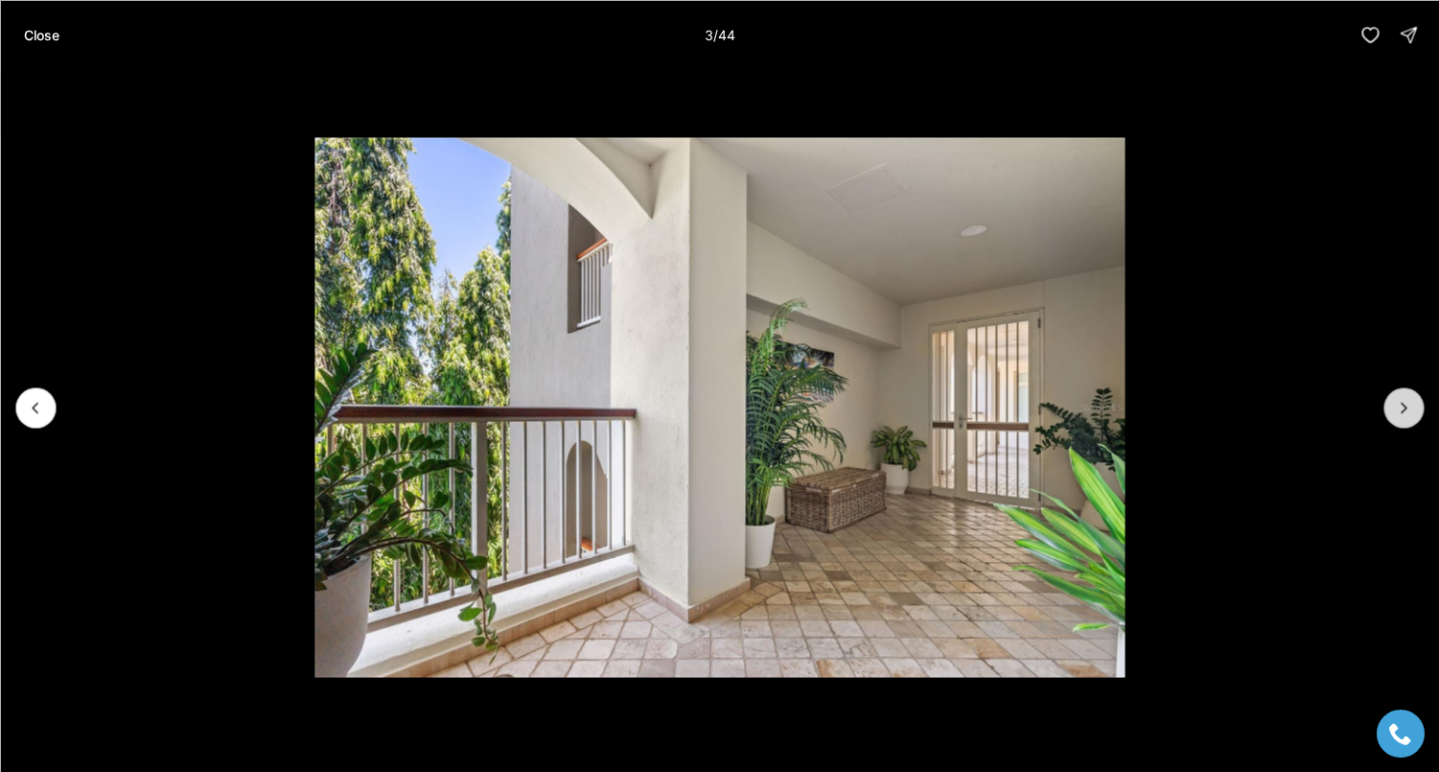
click at [1398, 405] on icon "Next slide" at bounding box center [1403, 407] width 19 height 19
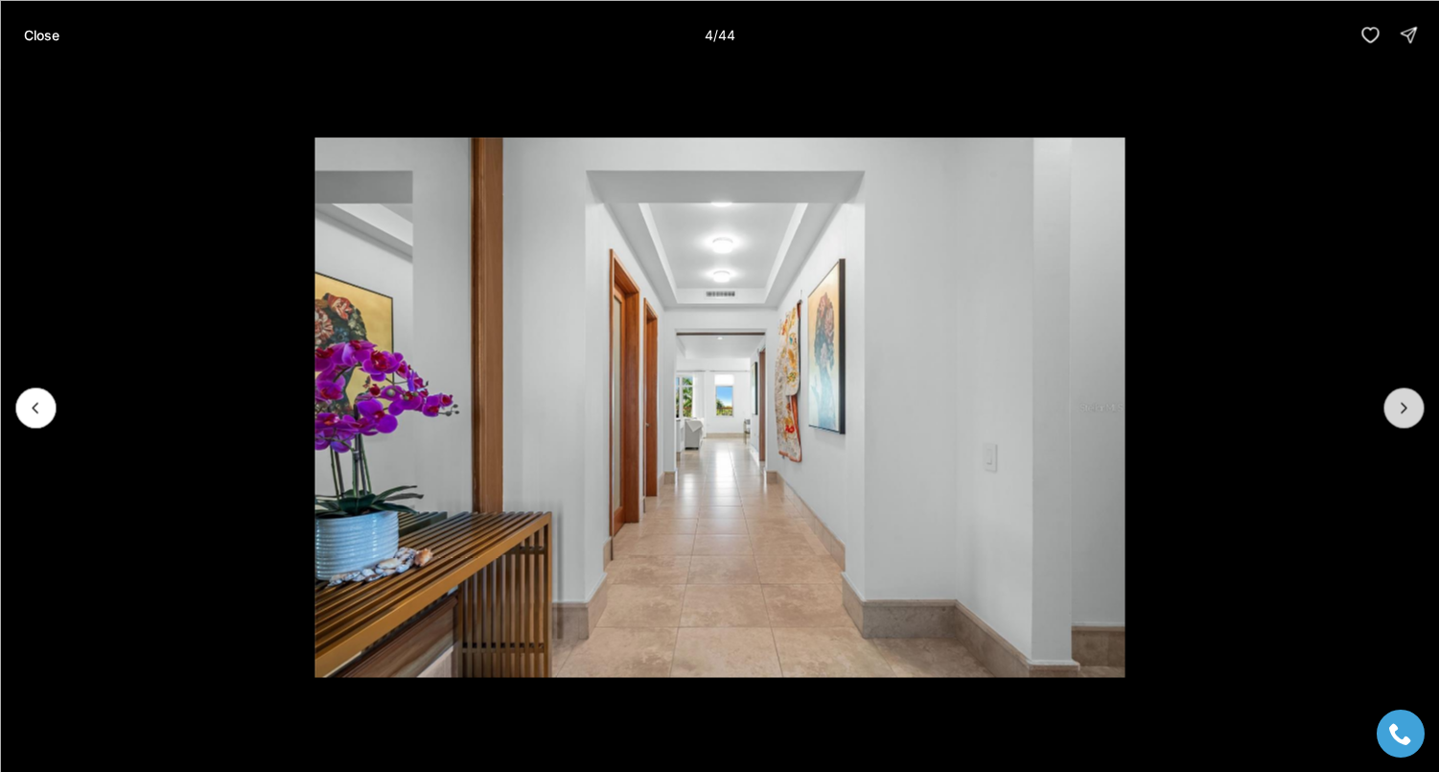
click at [1398, 405] on icon "Next slide" at bounding box center [1403, 407] width 19 height 19
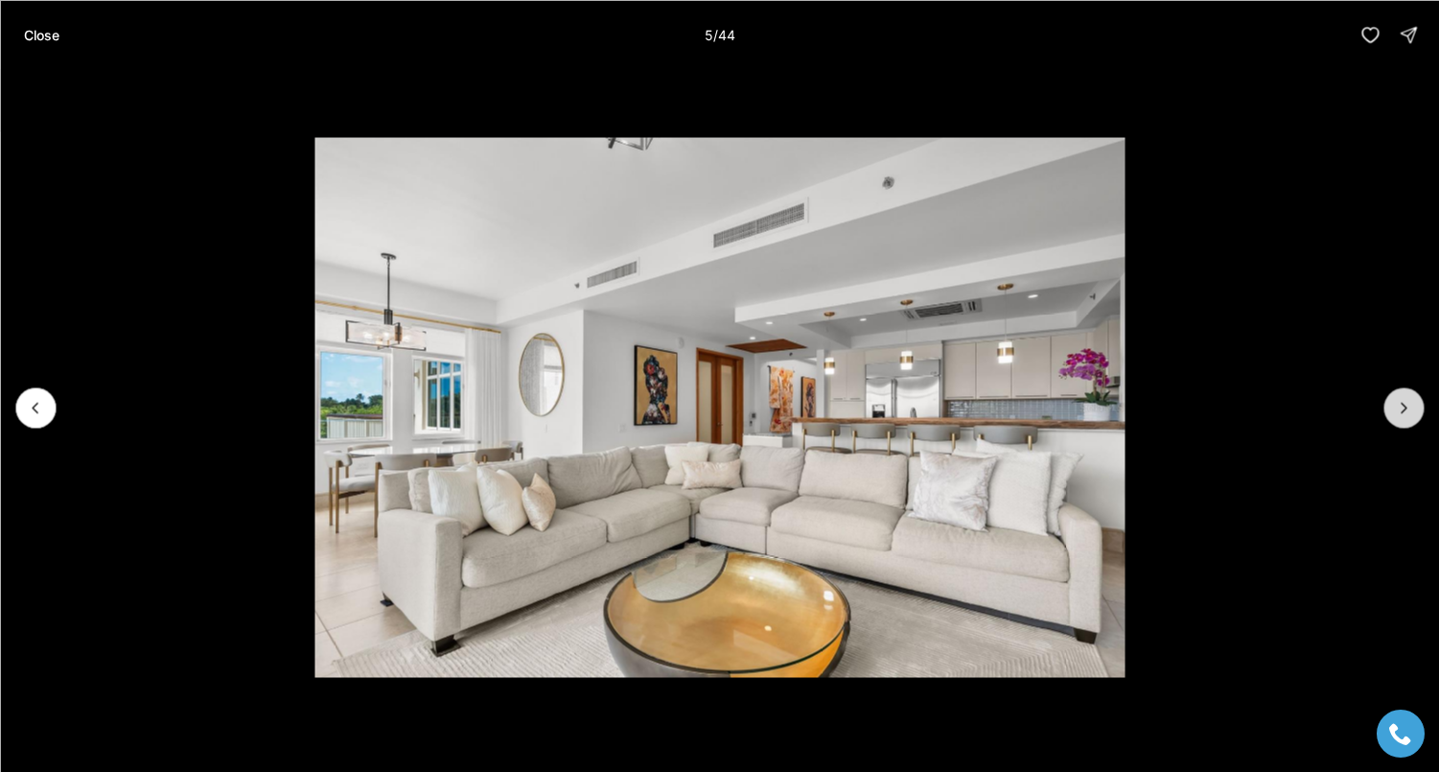
click at [1398, 405] on icon "Next slide" at bounding box center [1403, 407] width 19 height 19
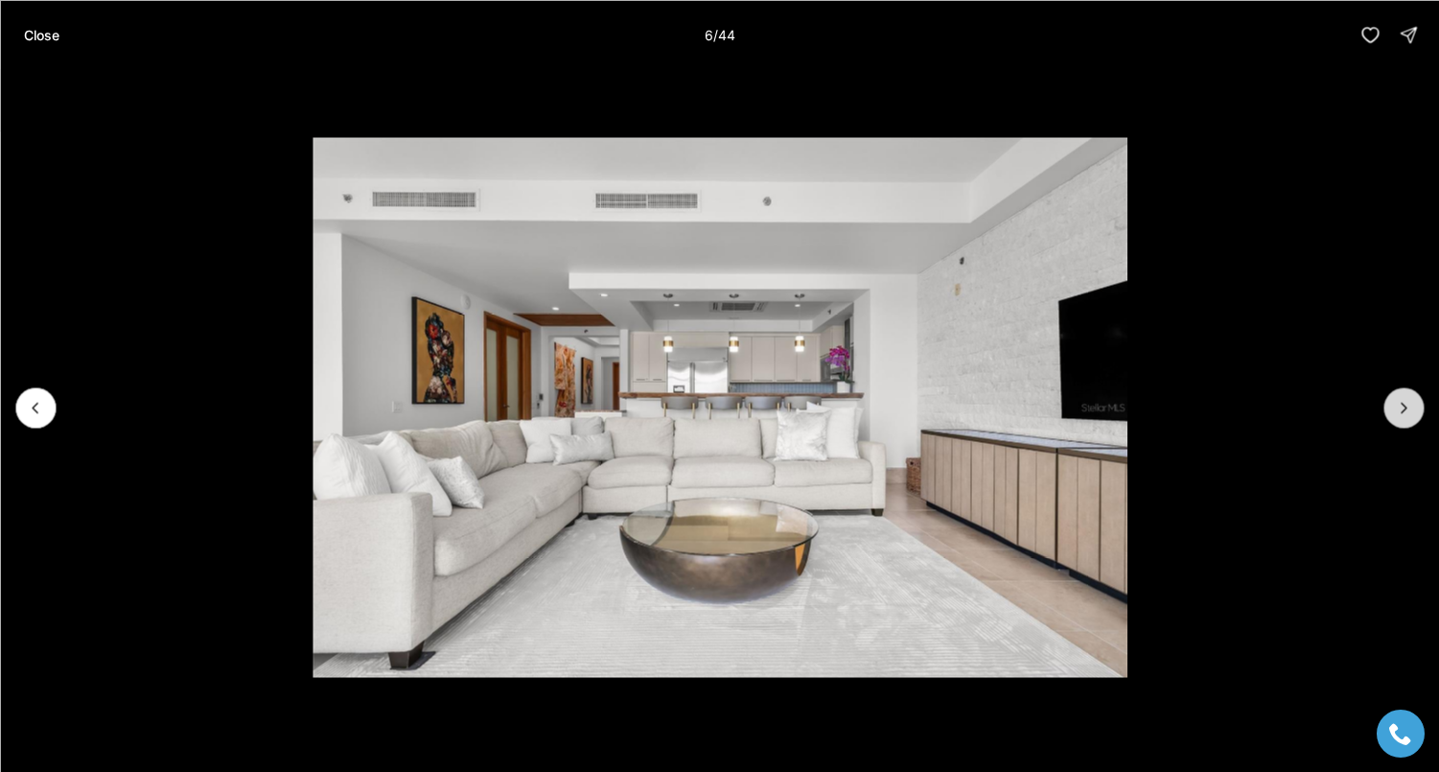
click at [1398, 405] on icon "Next slide" at bounding box center [1403, 407] width 19 height 19
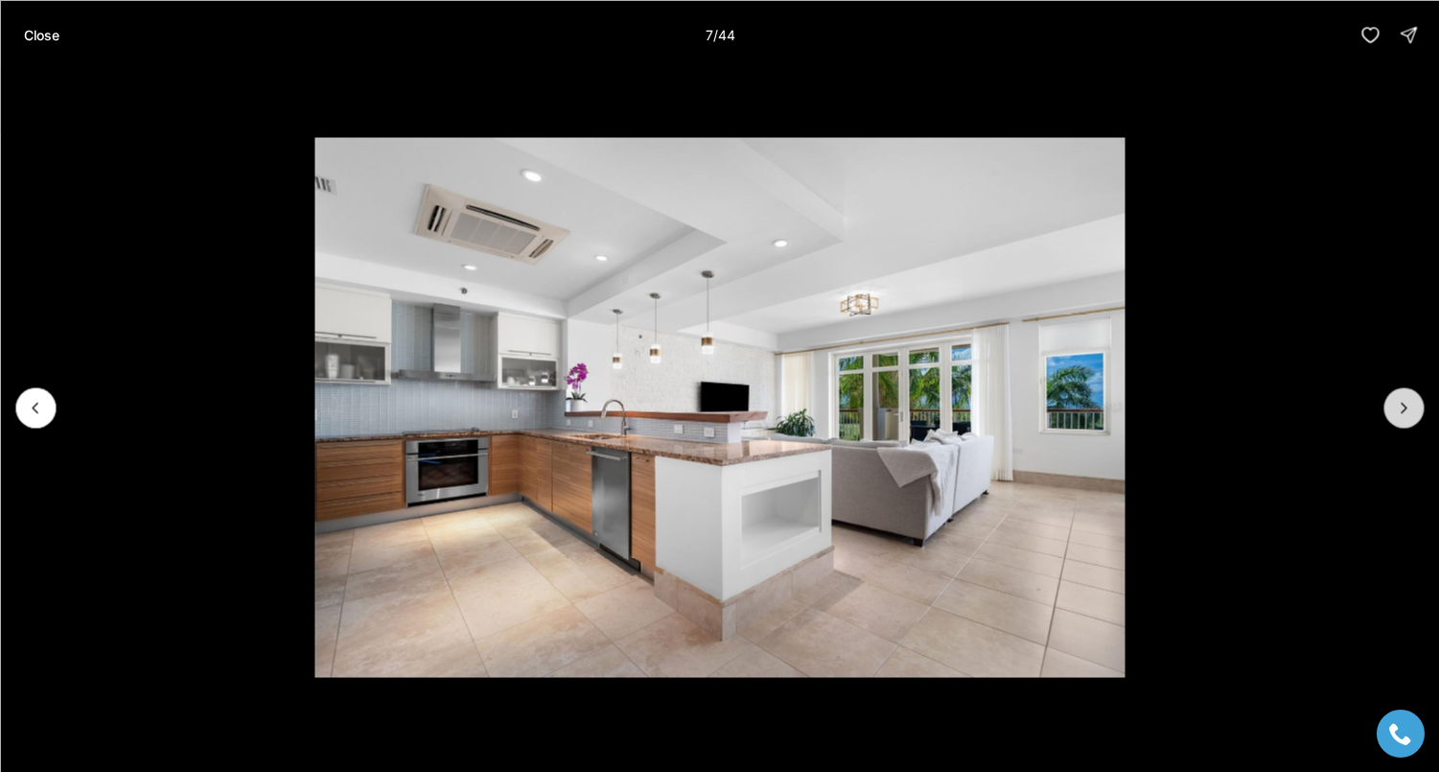
click at [1398, 405] on icon "Next slide" at bounding box center [1403, 407] width 19 height 19
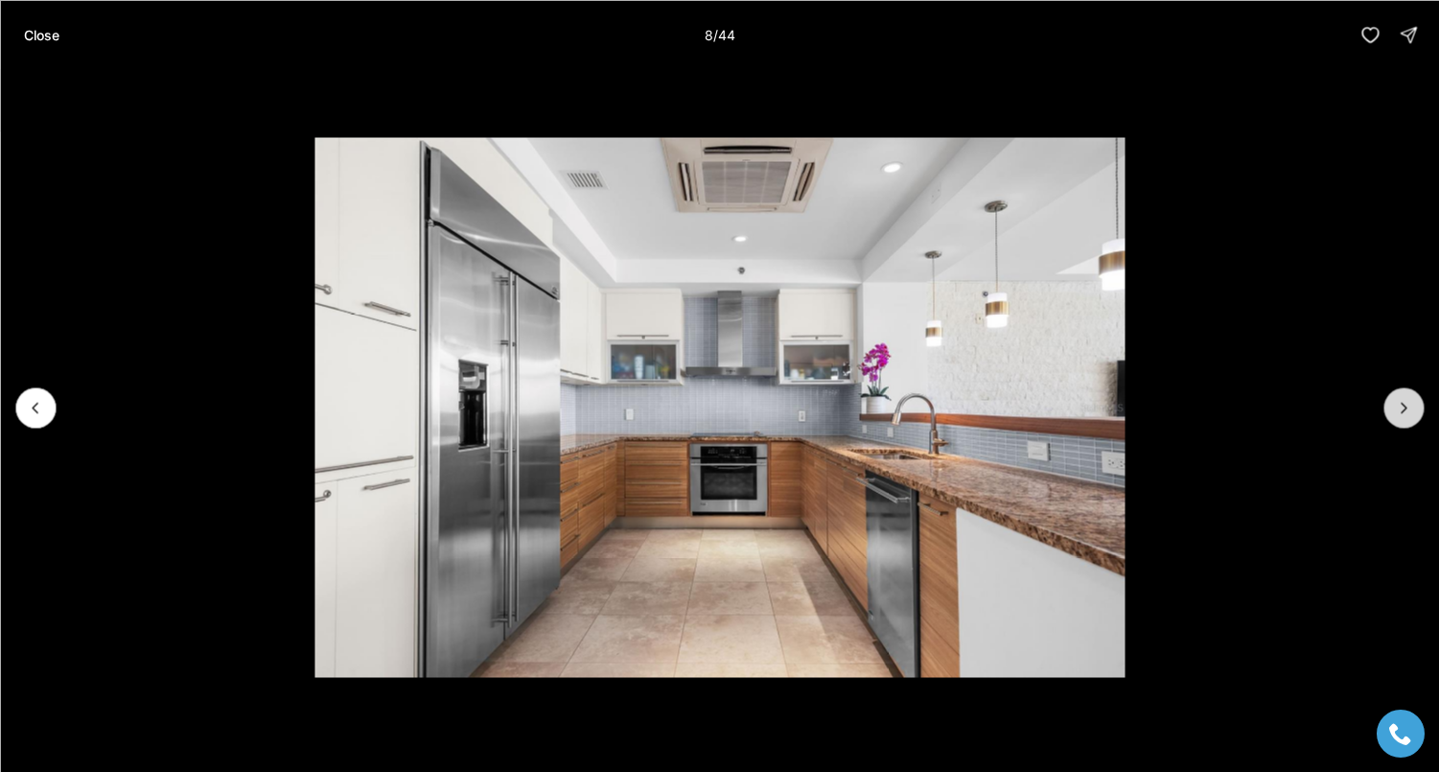
click at [1398, 405] on icon "Next slide" at bounding box center [1403, 407] width 19 height 19
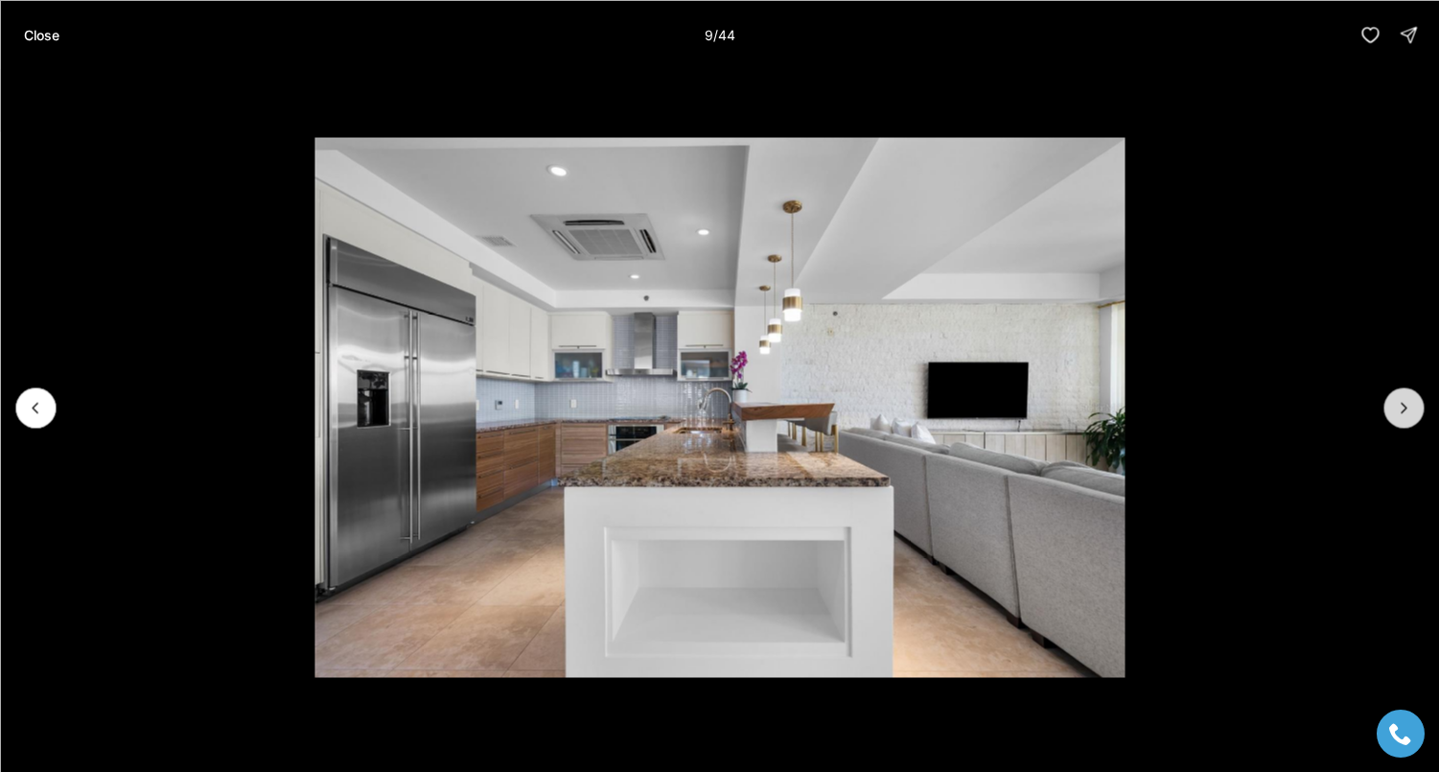
click at [1398, 405] on icon "Next slide" at bounding box center [1403, 407] width 19 height 19
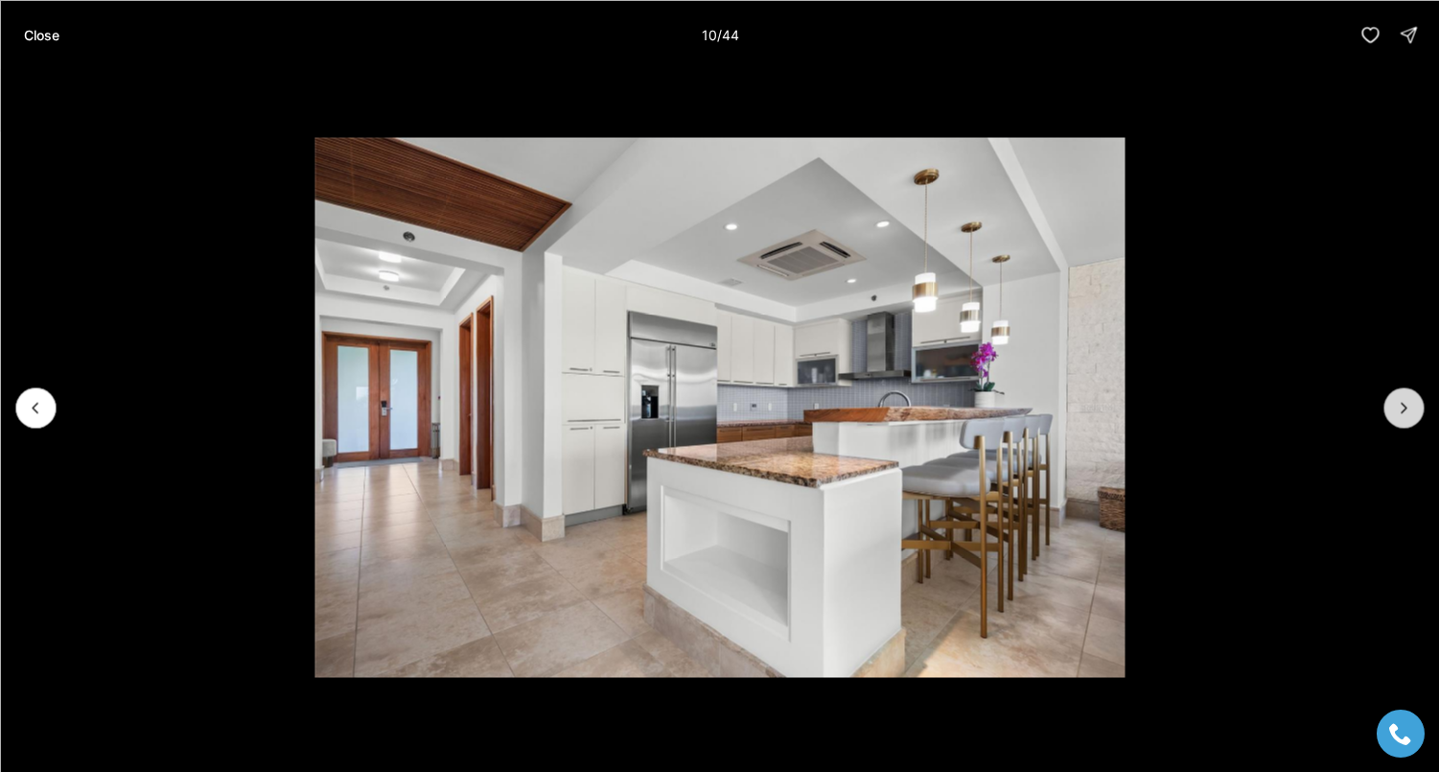
click at [1398, 405] on icon "Next slide" at bounding box center [1403, 407] width 19 height 19
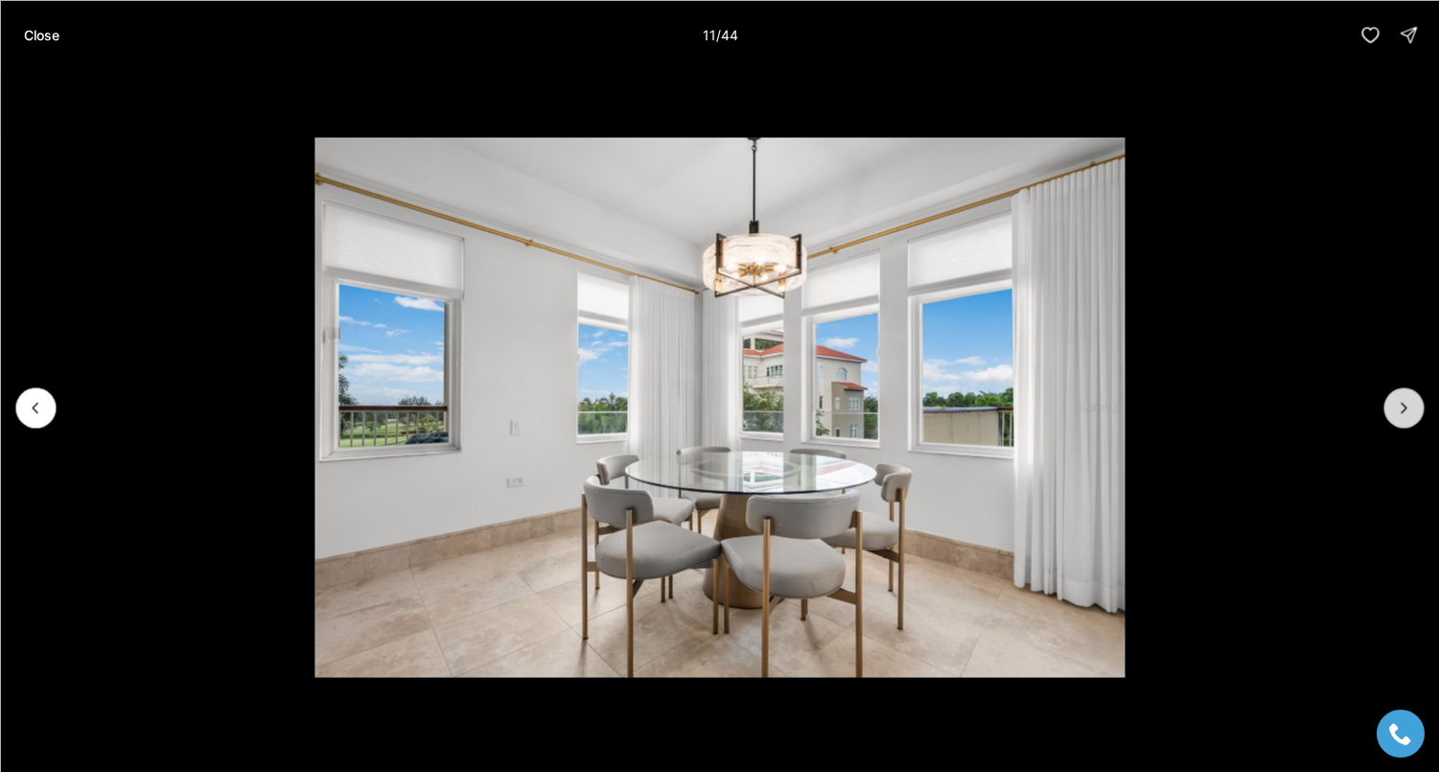
click at [1398, 405] on icon "Next slide" at bounding box center [1403, 407] width 19 height 19
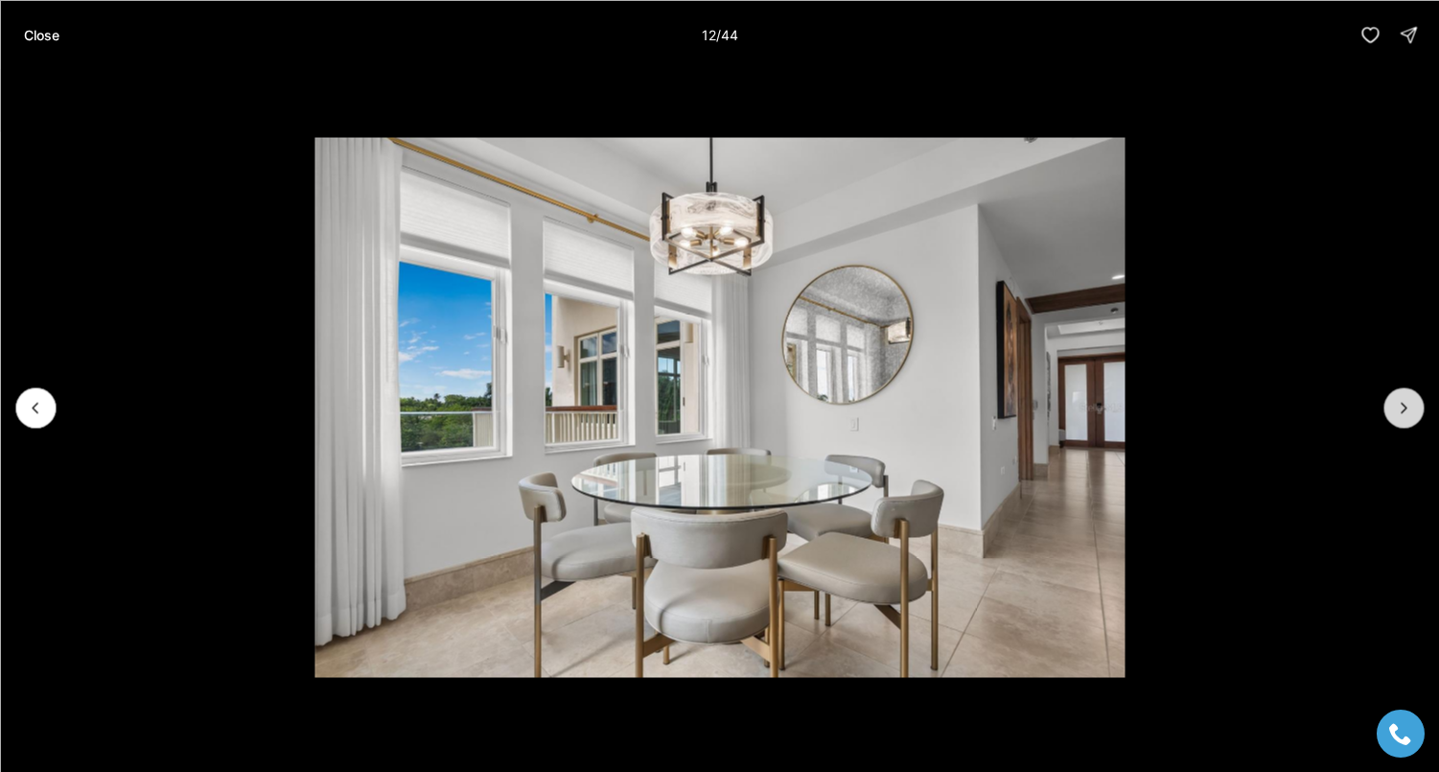
click at [1398, 405] on icon "Next slide" at bounding box center [1403, 407] width 19 height 19
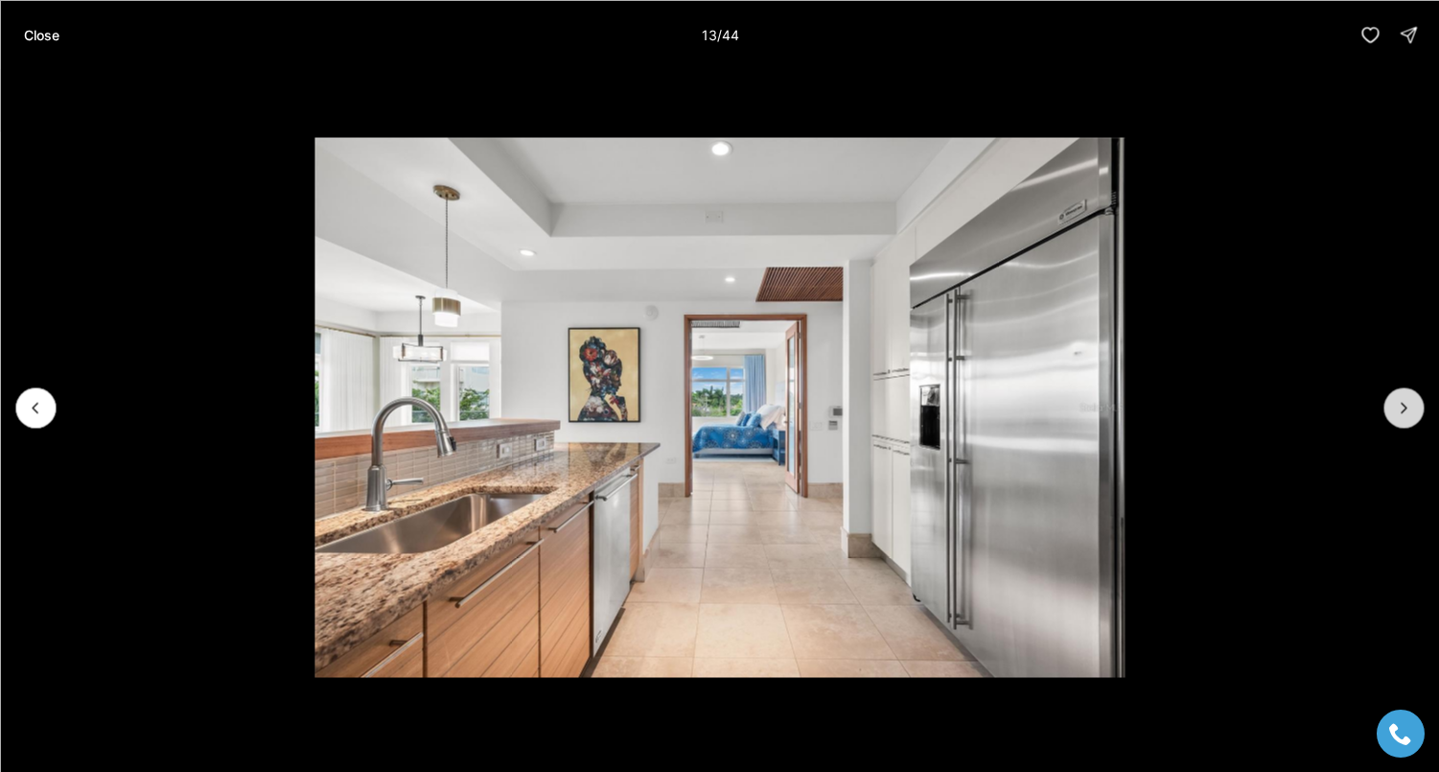
click at [1398, 405] on icon "Next slide" at bounding box center [1403, 407] width 19 height 19
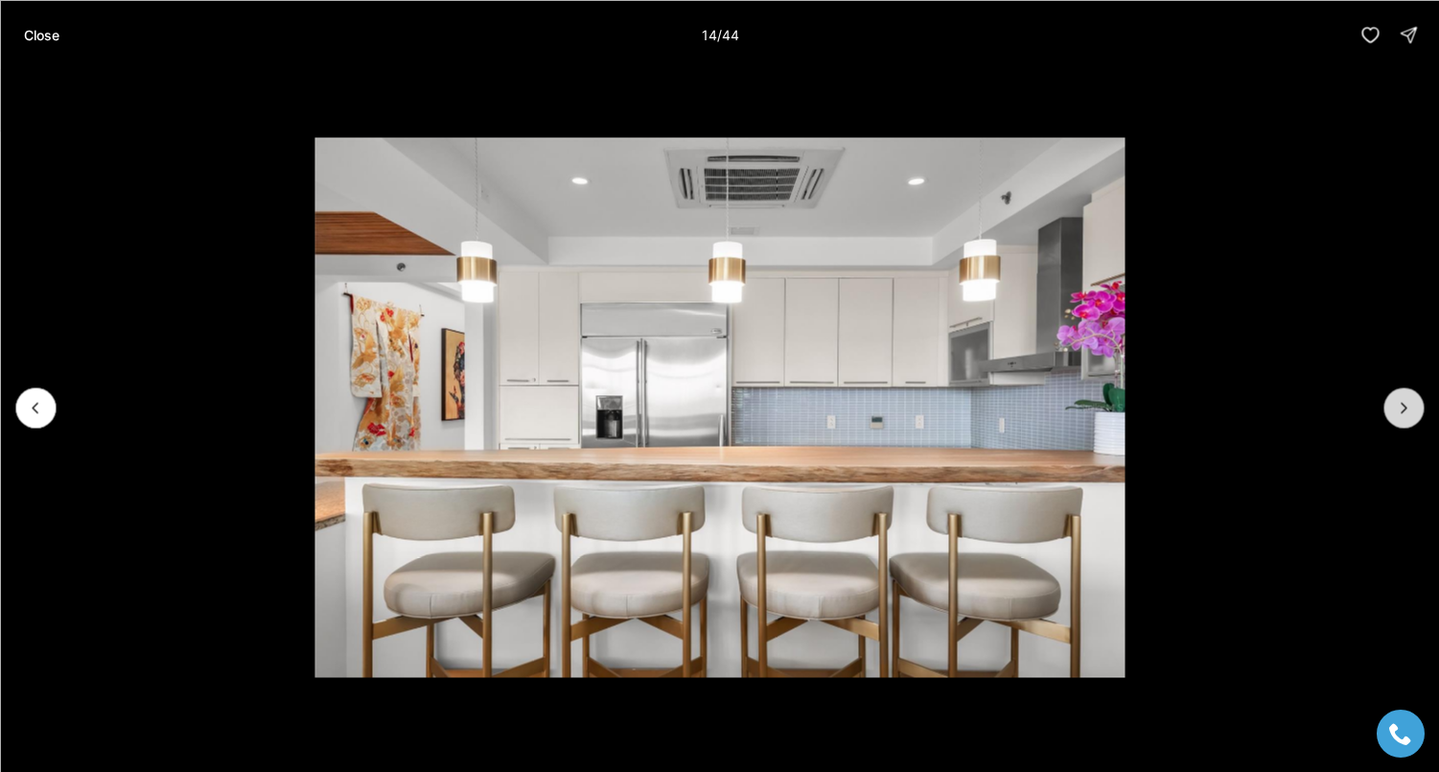
click at [1398, 405] on icon "Next slide" at bounding box center [1403, 407] width 19 height 19
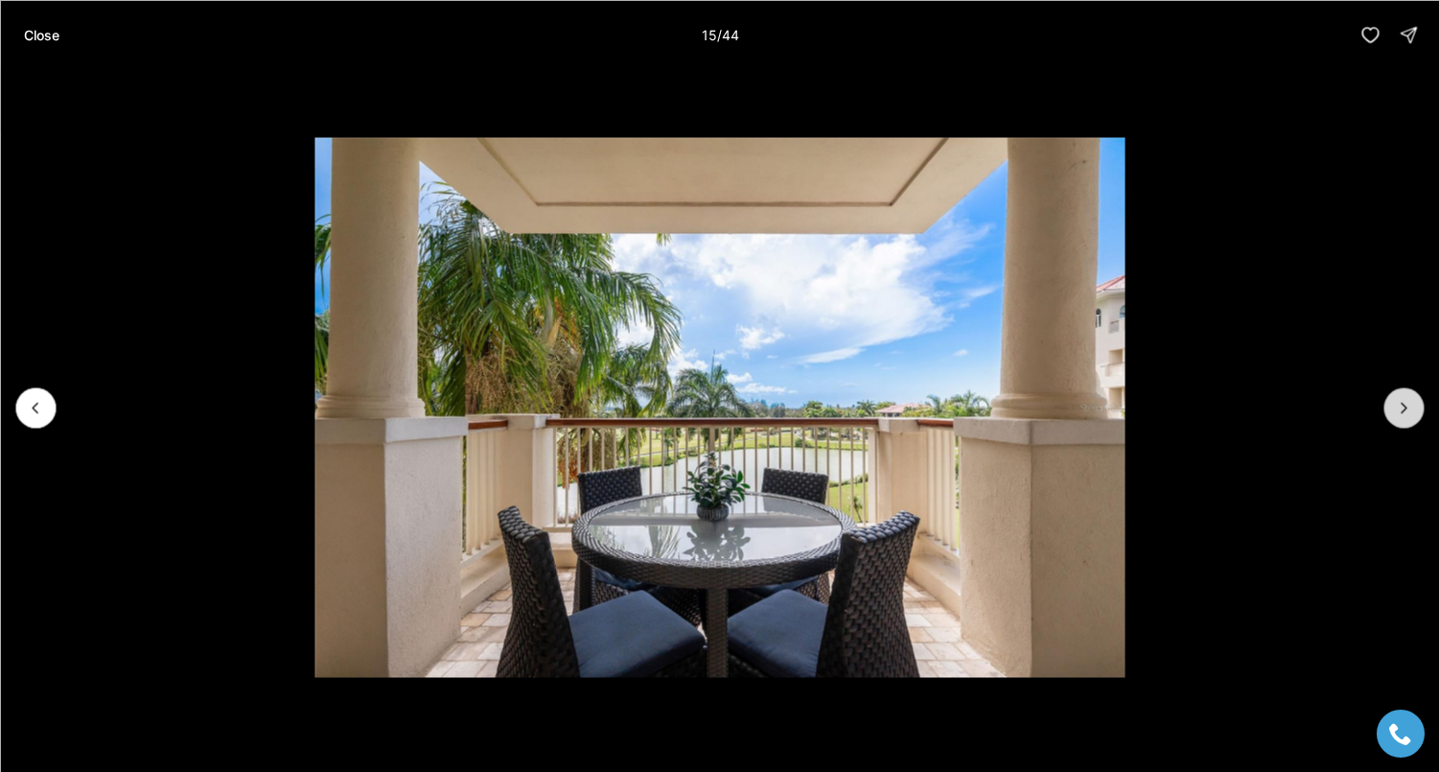
click at [1398, 405] on icon "Next slide" at bounding box center [1403, 407] width 19 height 19
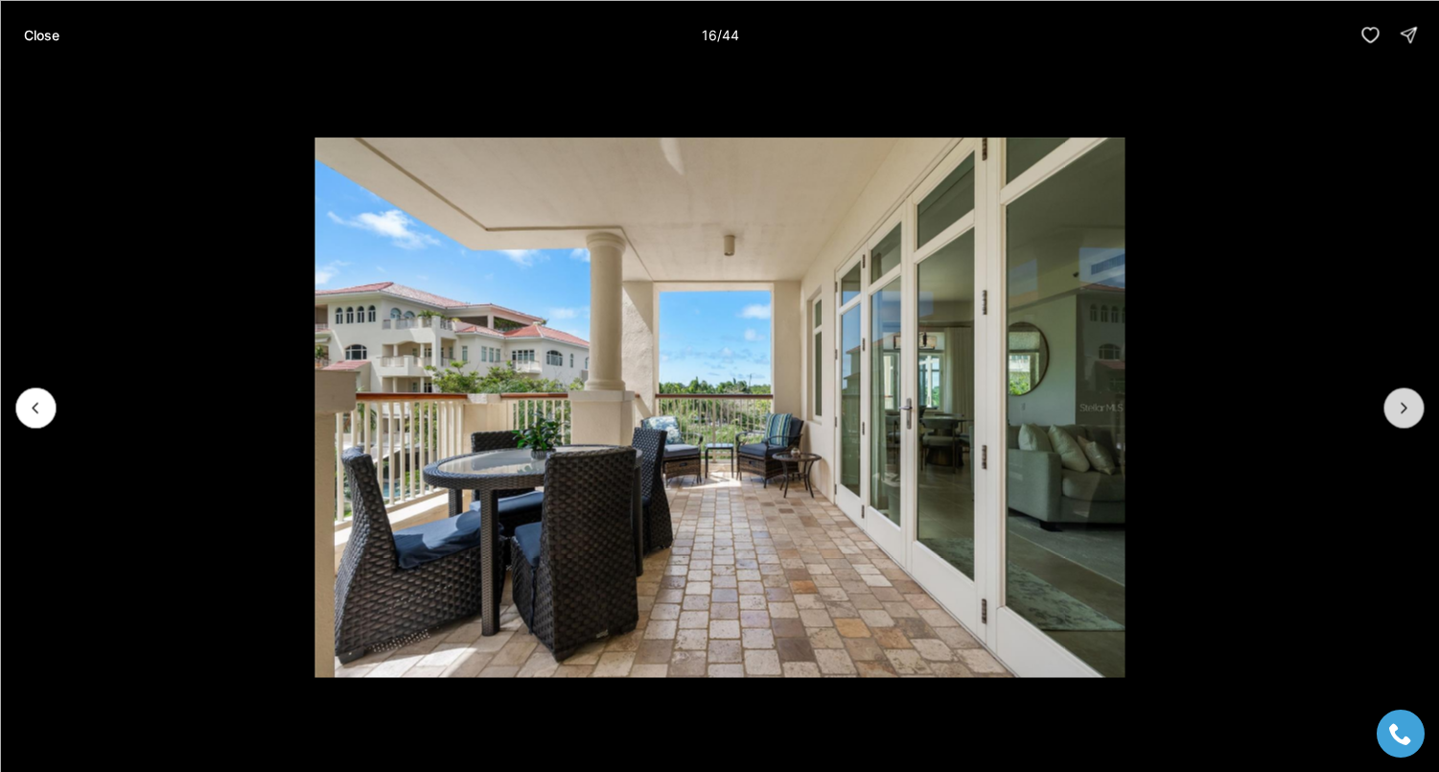
click at [1398, 405] on icon "Next slide" at bounding box center [1403, 407] width 19 height 19
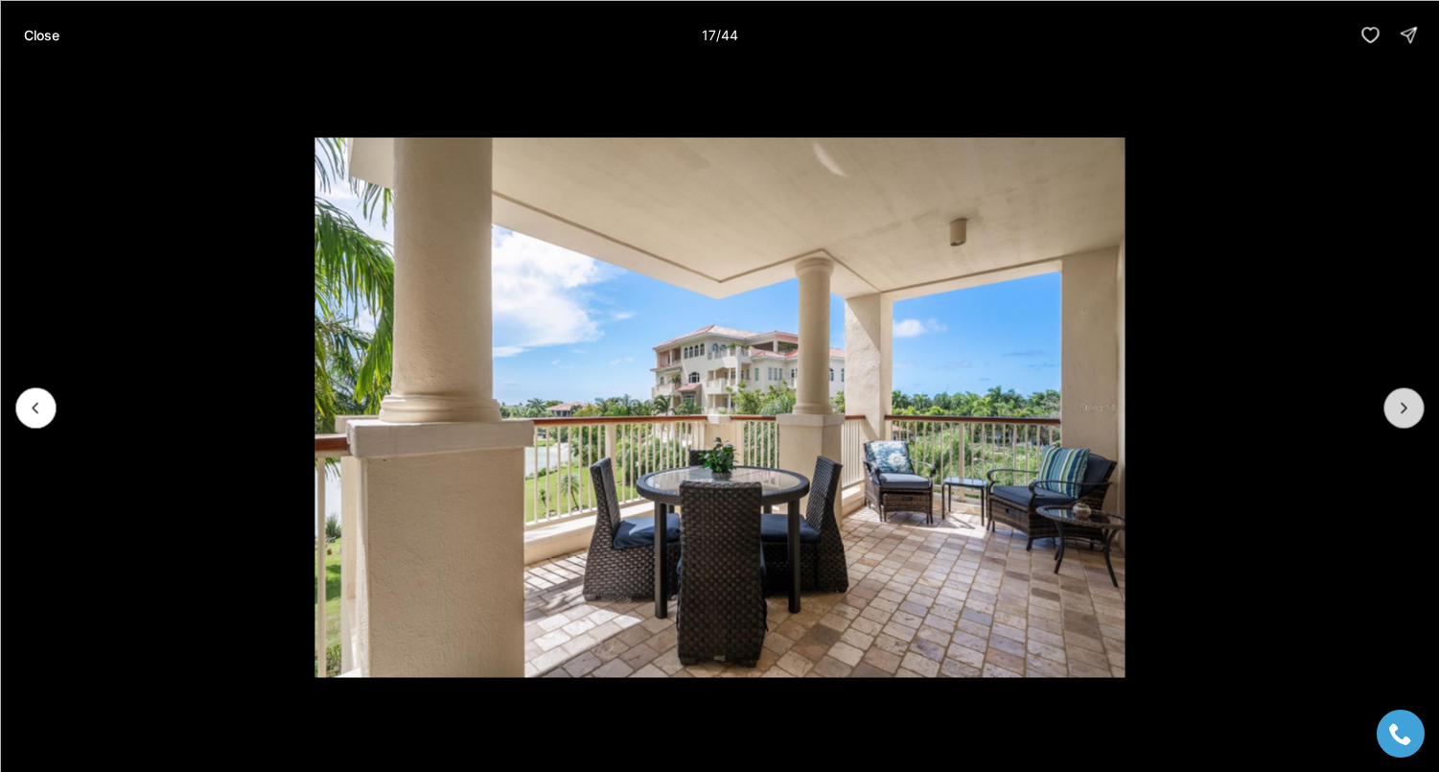
click at [1398, 405] on icon "Next slide" at bounding box center [1403, 407] width 19 height 19
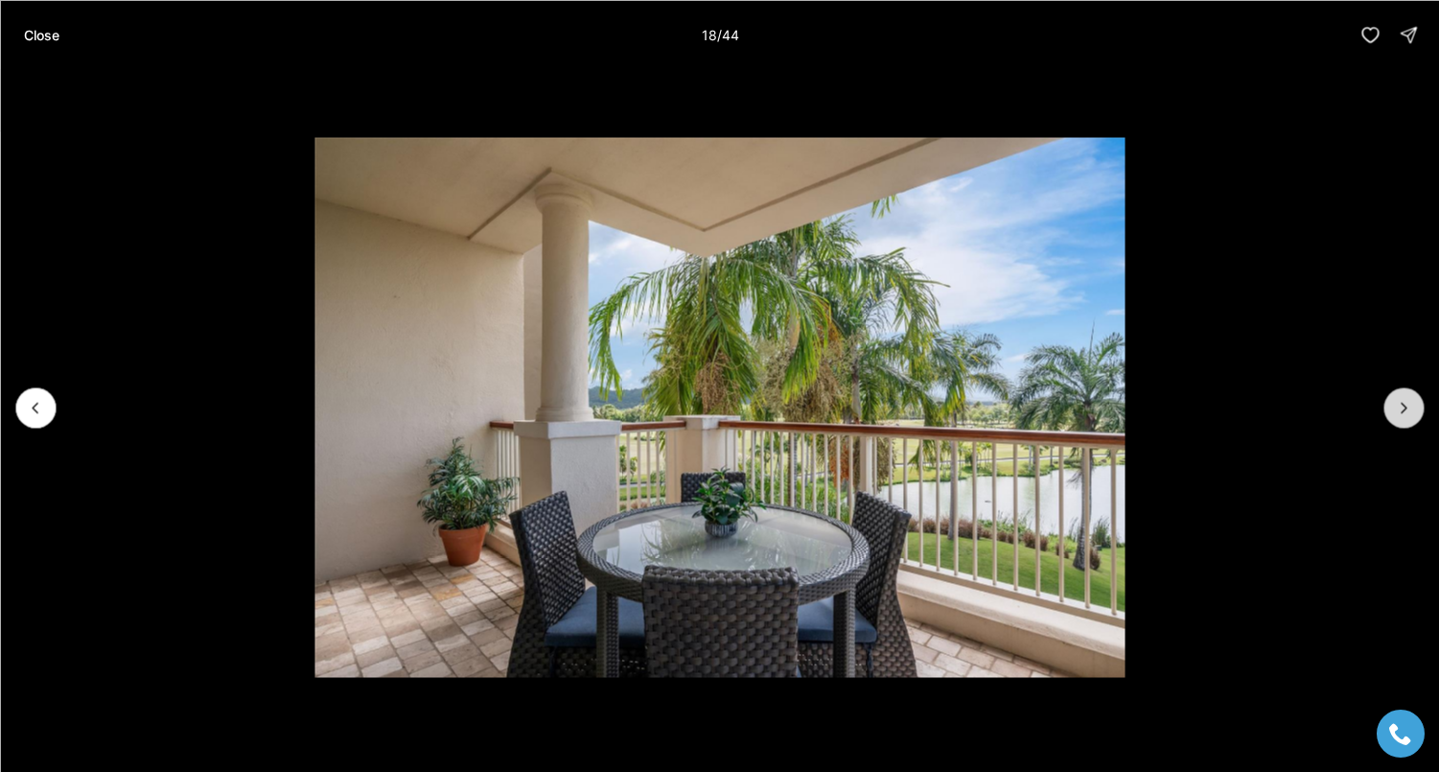
click at [1398, 405] on icon "Next slide" at bounding box center [1403, 407] width 19 height 19
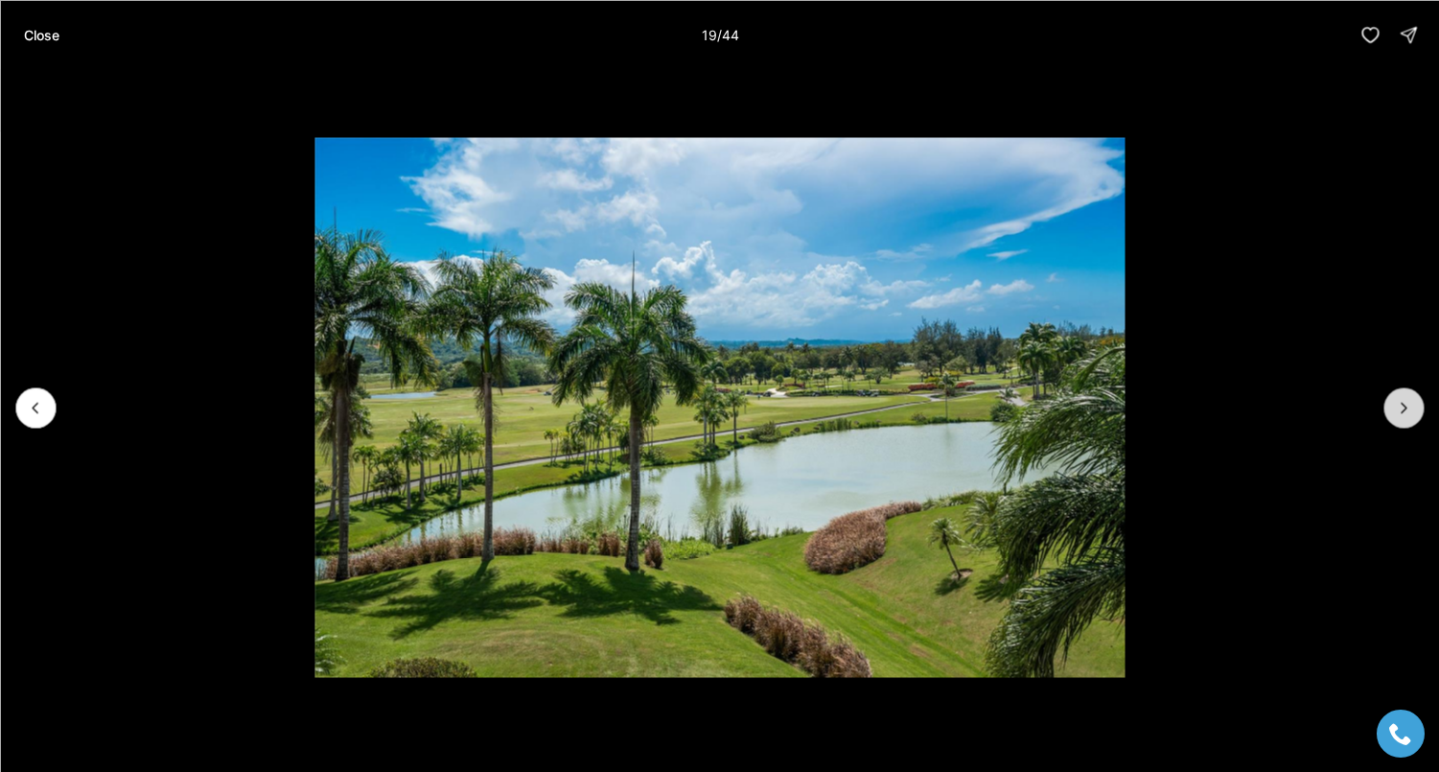
click at [1398, 405] on icon "Next slide" at bounding box center [1403, 407] width 19 height 19
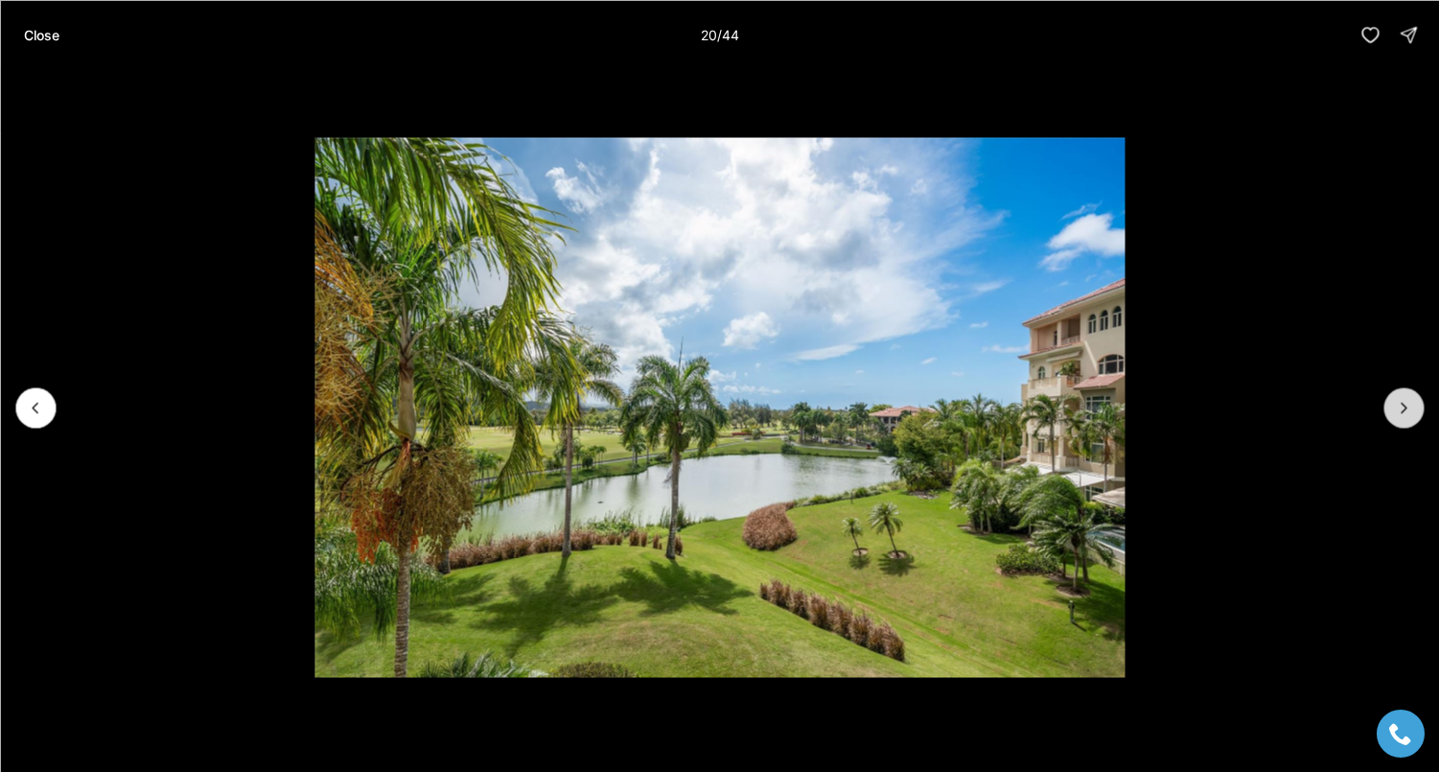
click at [1398, 405] on icon "Next slide" at bounding box center [1403, 407] width 19 height 19
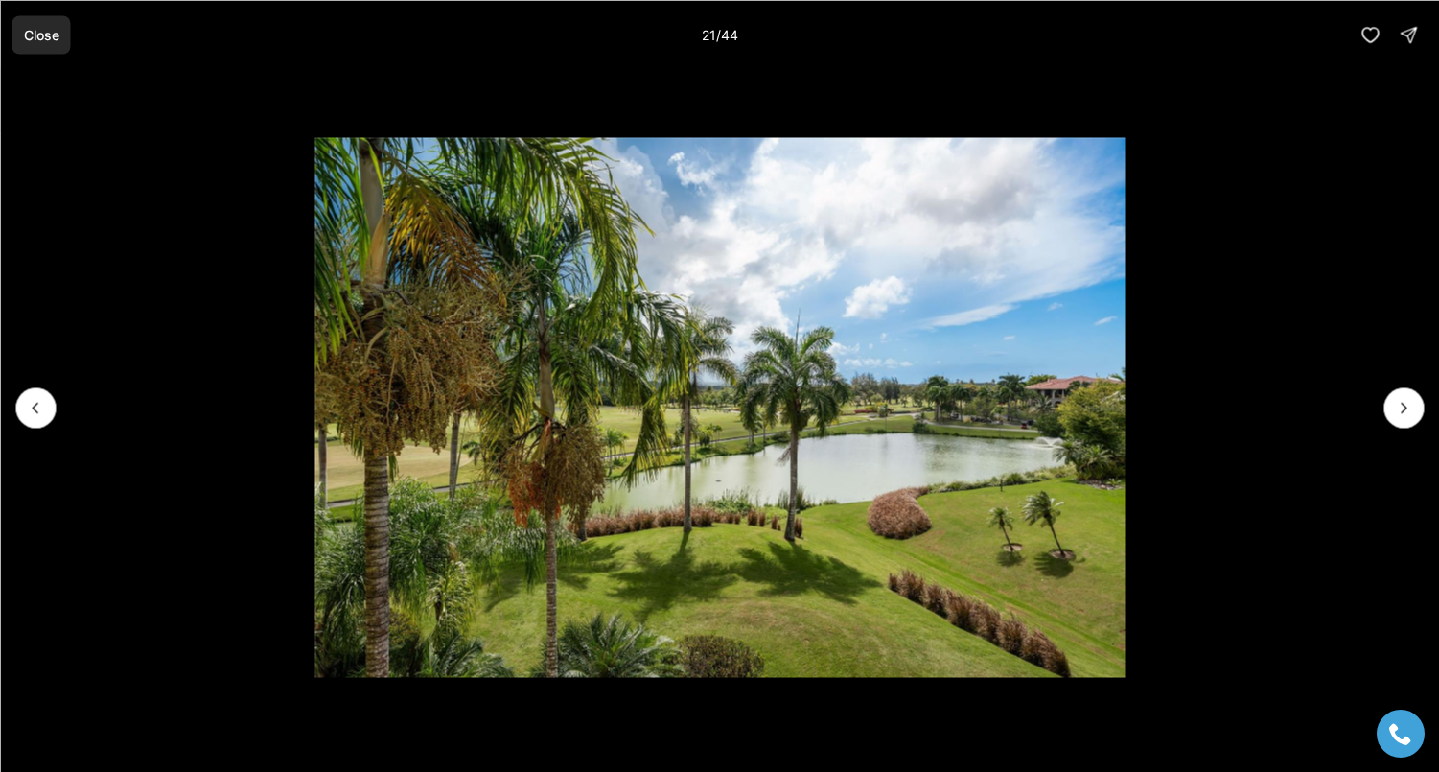
click at [35, 31] on p "Close" at bounding box center [40, 34] width 35 height 15
